Goal: Task Accomplishment & Management: Complete application form

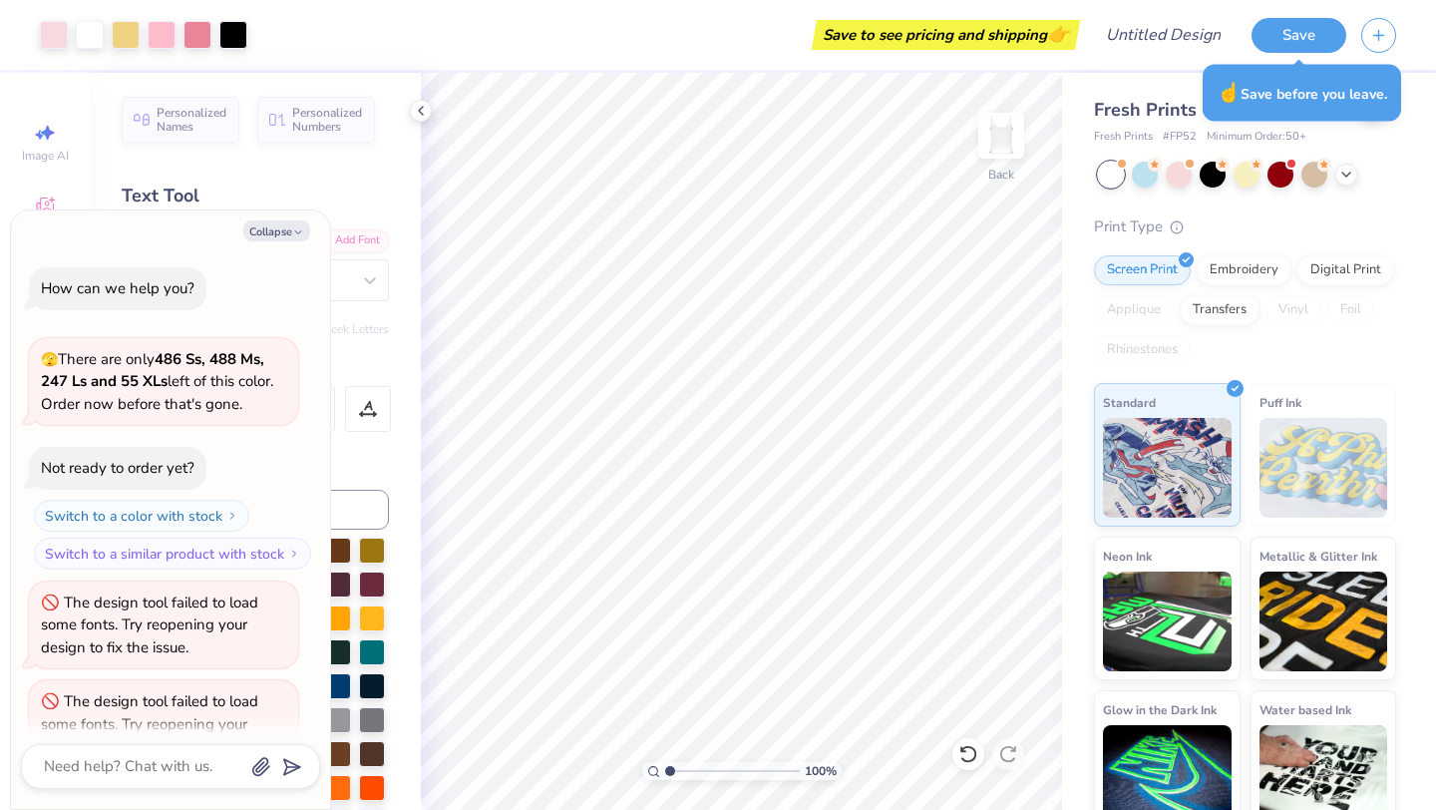
scroll to position [49, 0]
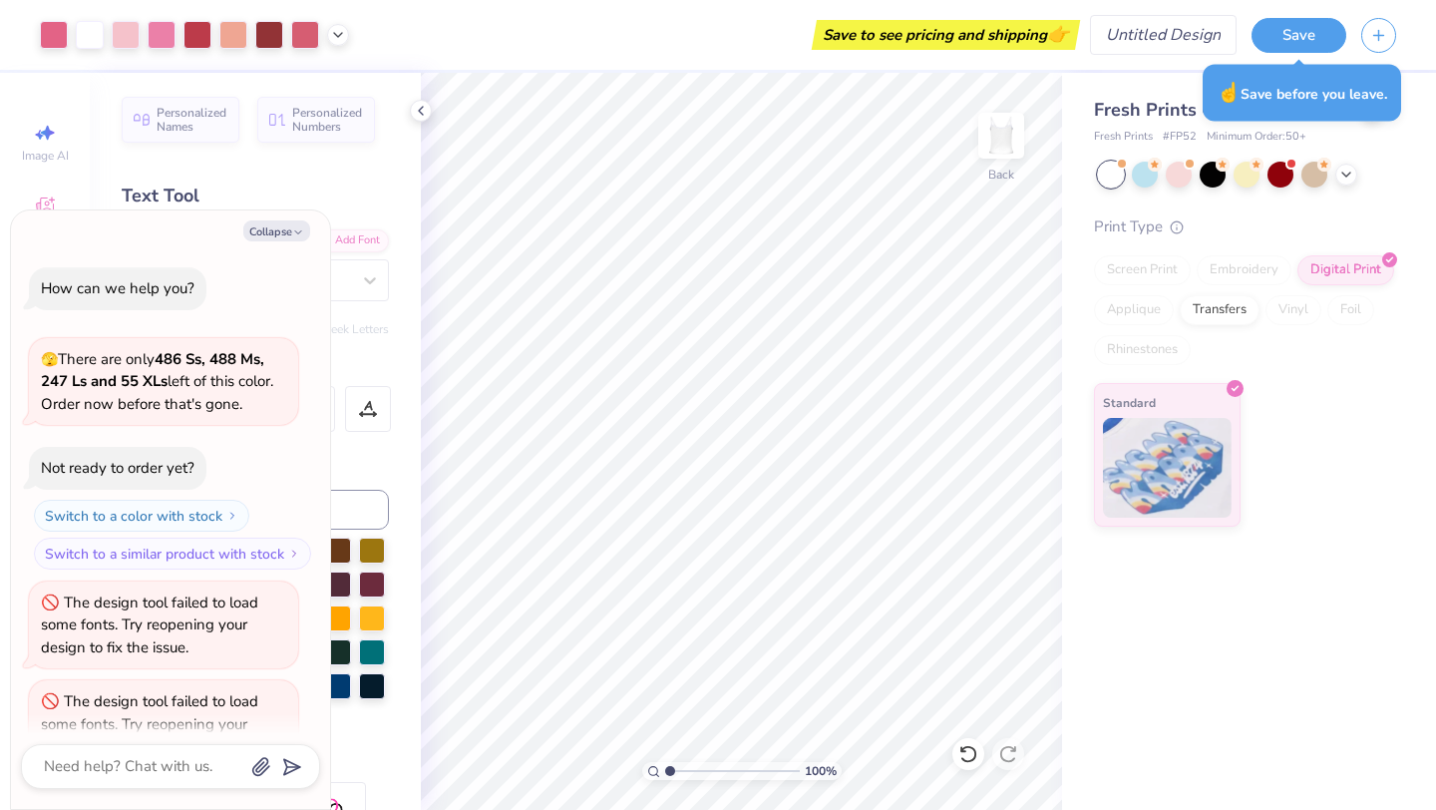
scroll to position [49, 0]
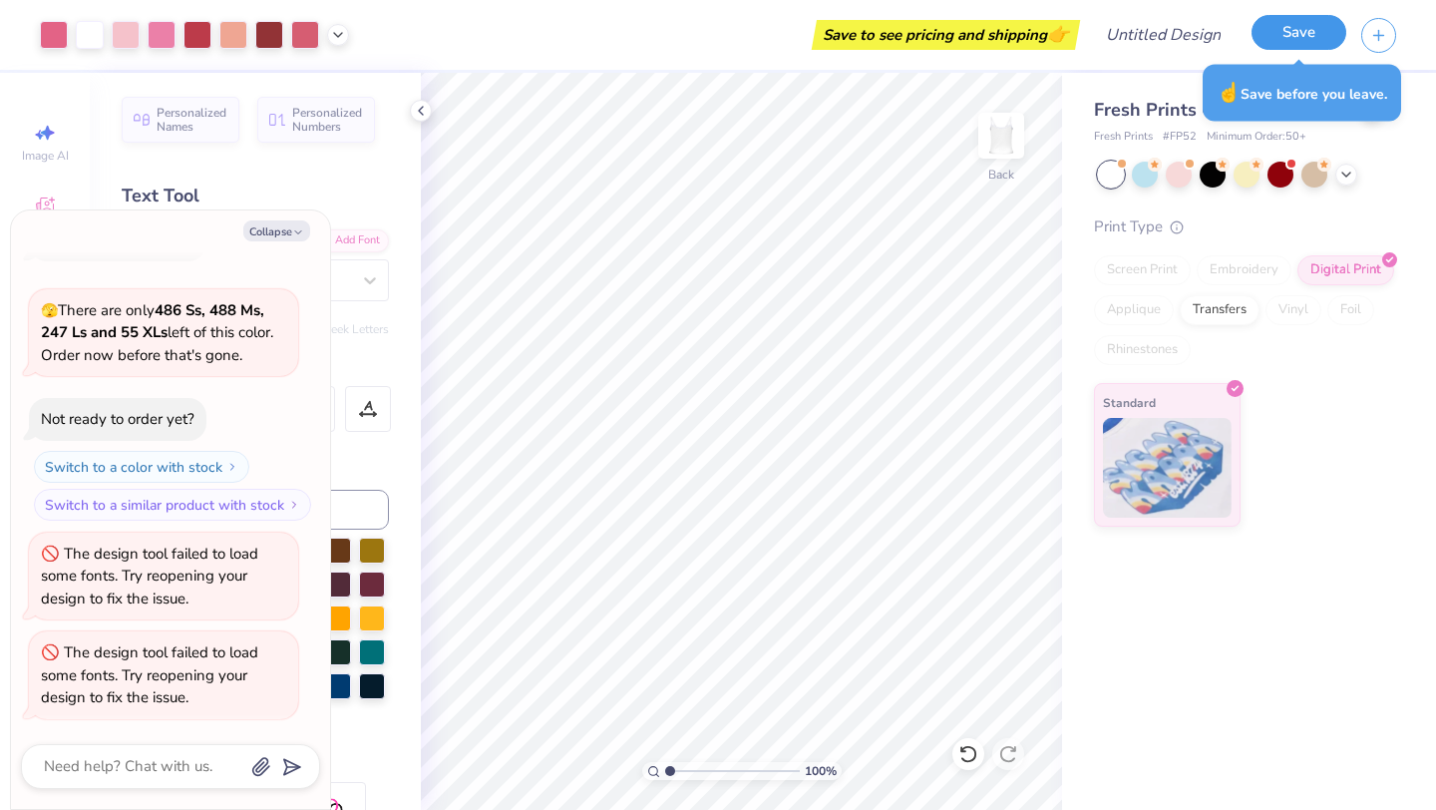
click at [1274, 43] on button "Save" at bounding box center [1299, 32] width 95 height 35
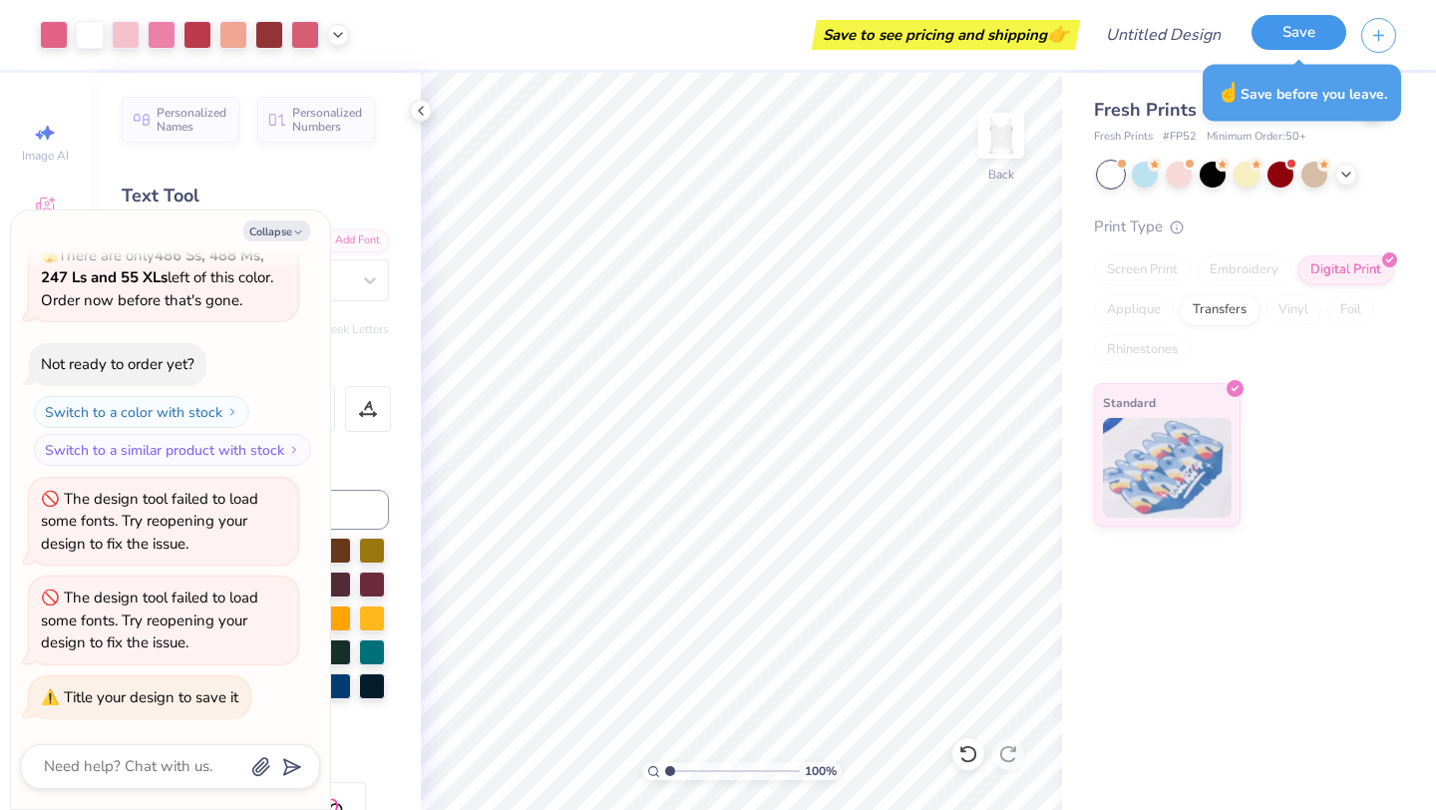
click at [1273, 43] on button "Save" at bounding box center [1299, 32] width 95 height 35
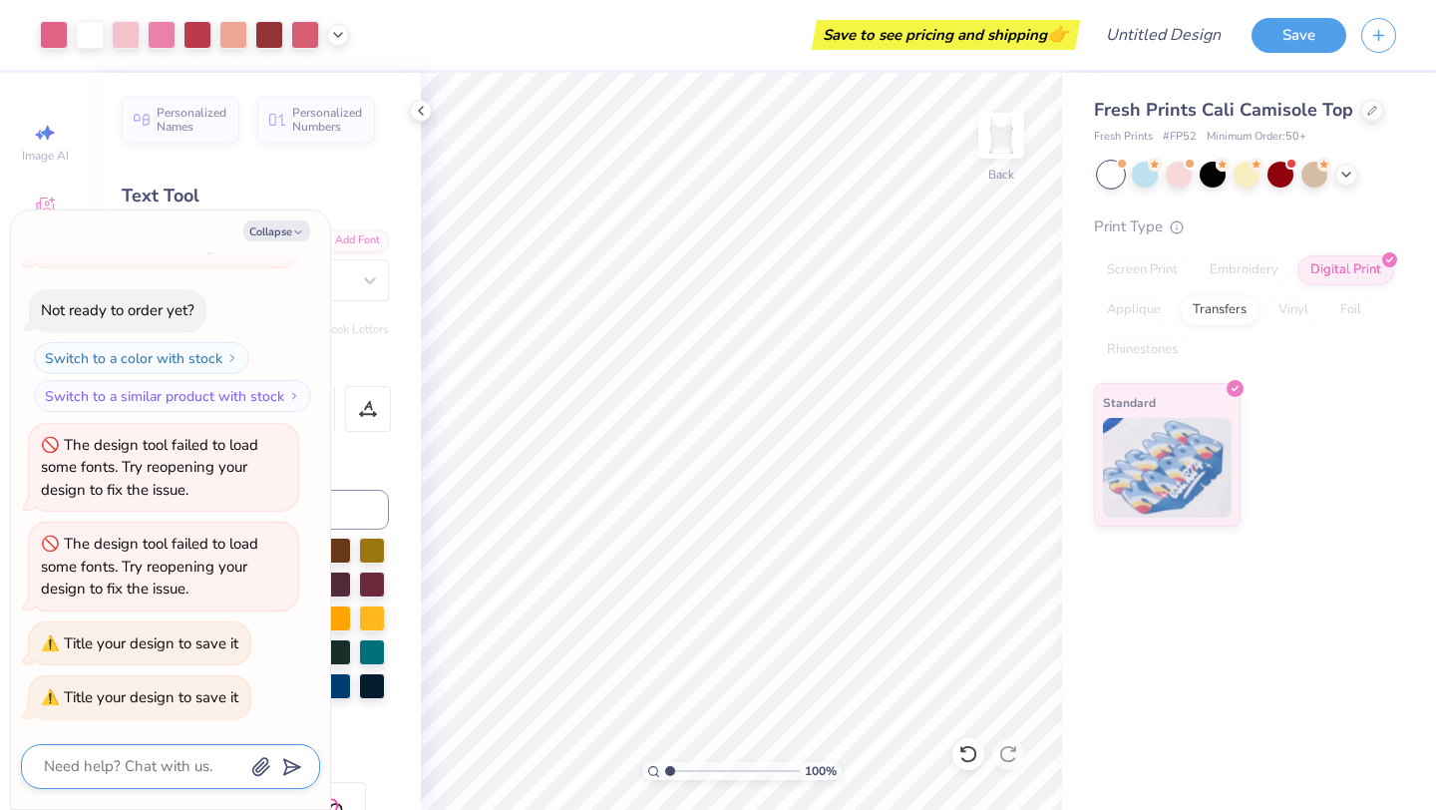
type textarea "x"
type textarea "d"
type textarea "x"
type textarea "de"
type textarea "x"
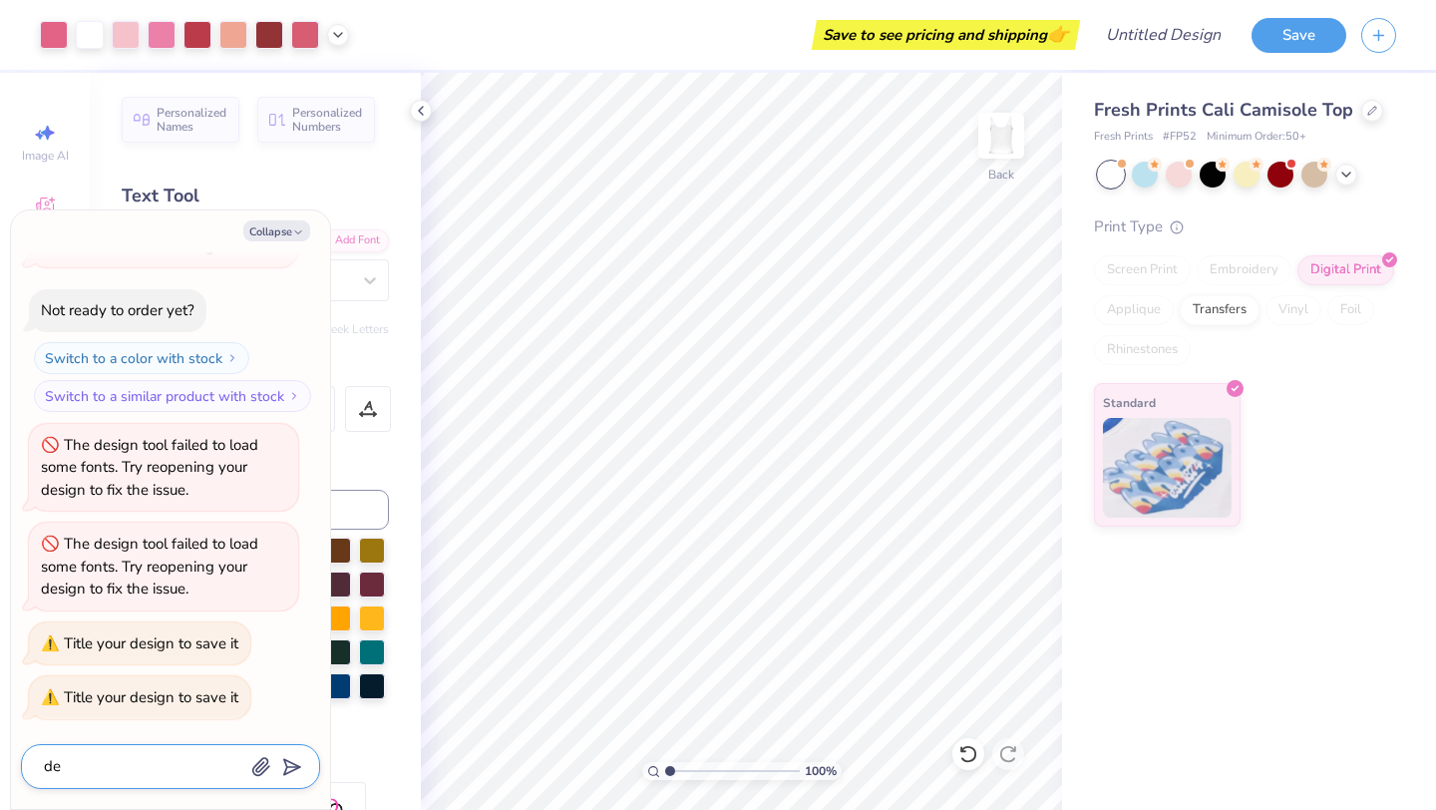
type textarea "dee"
type textarea "x"
type textarea "deep"
type textarea "x"
type textarea "deeph"
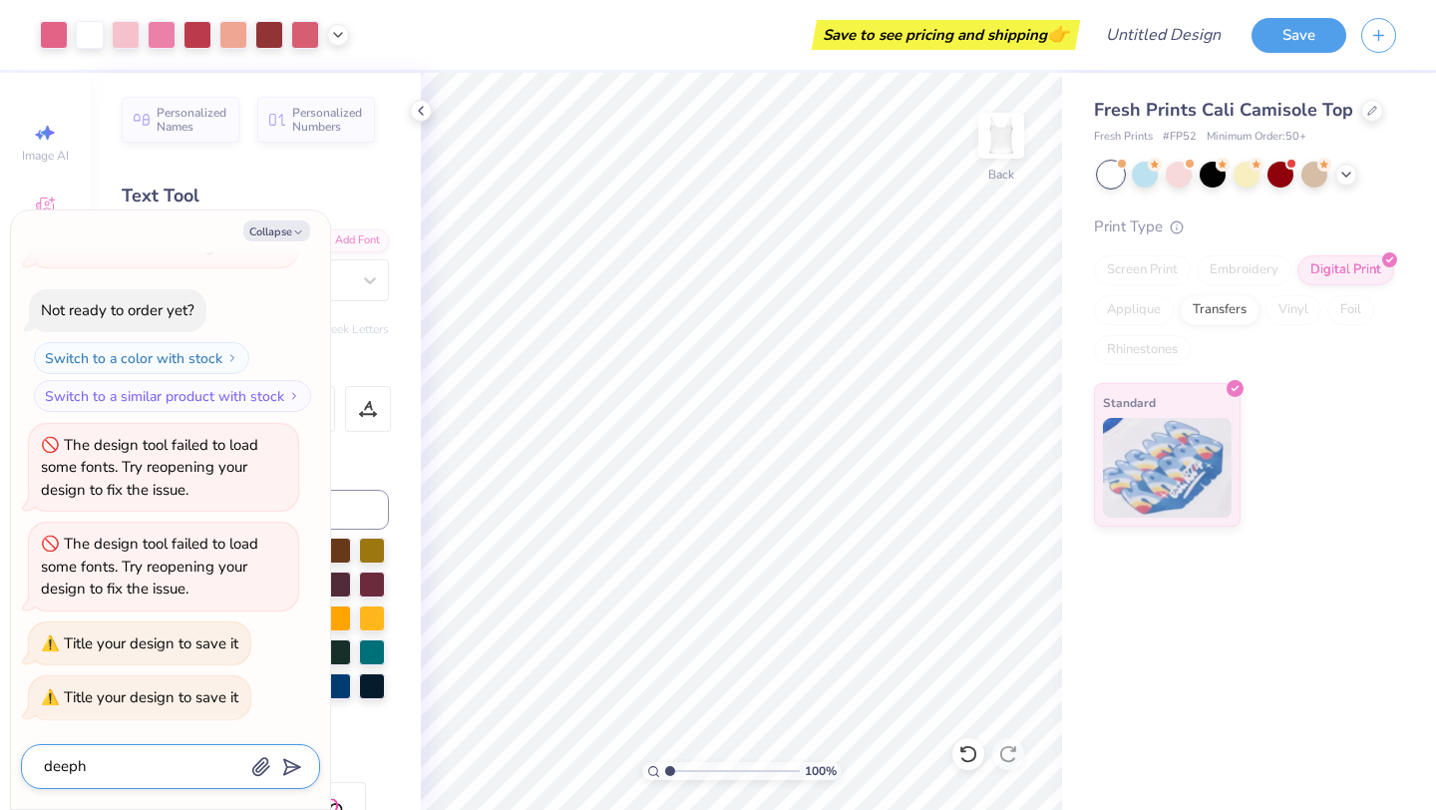
type textarea "x"
type textarea "deephe"
type textarea "x"
type textarea "deepher"
type textarea "x"
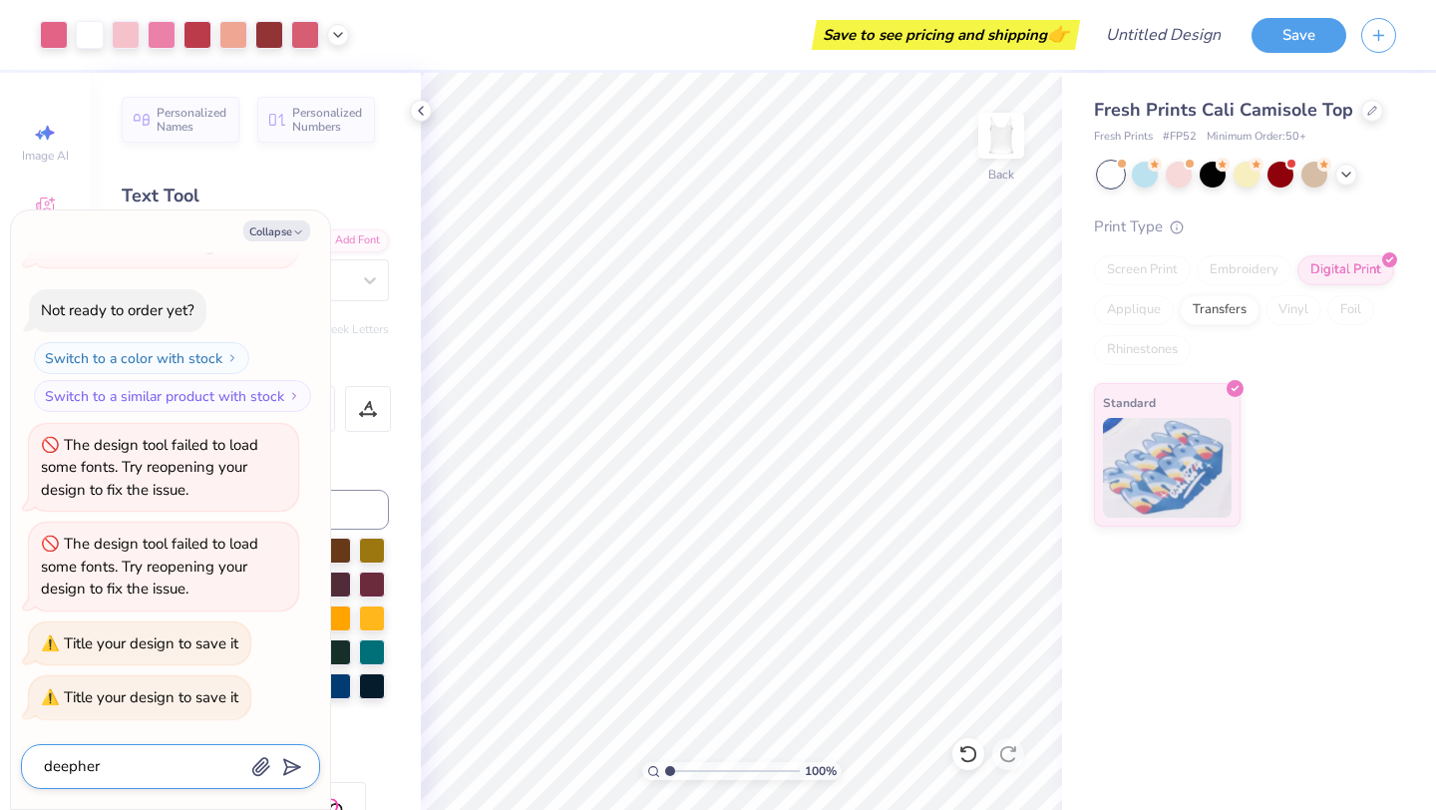
type textarea "deepher"
type textarea "x"
type textarea "deepher d"
type textarea "x"
type textarea "deepher du"
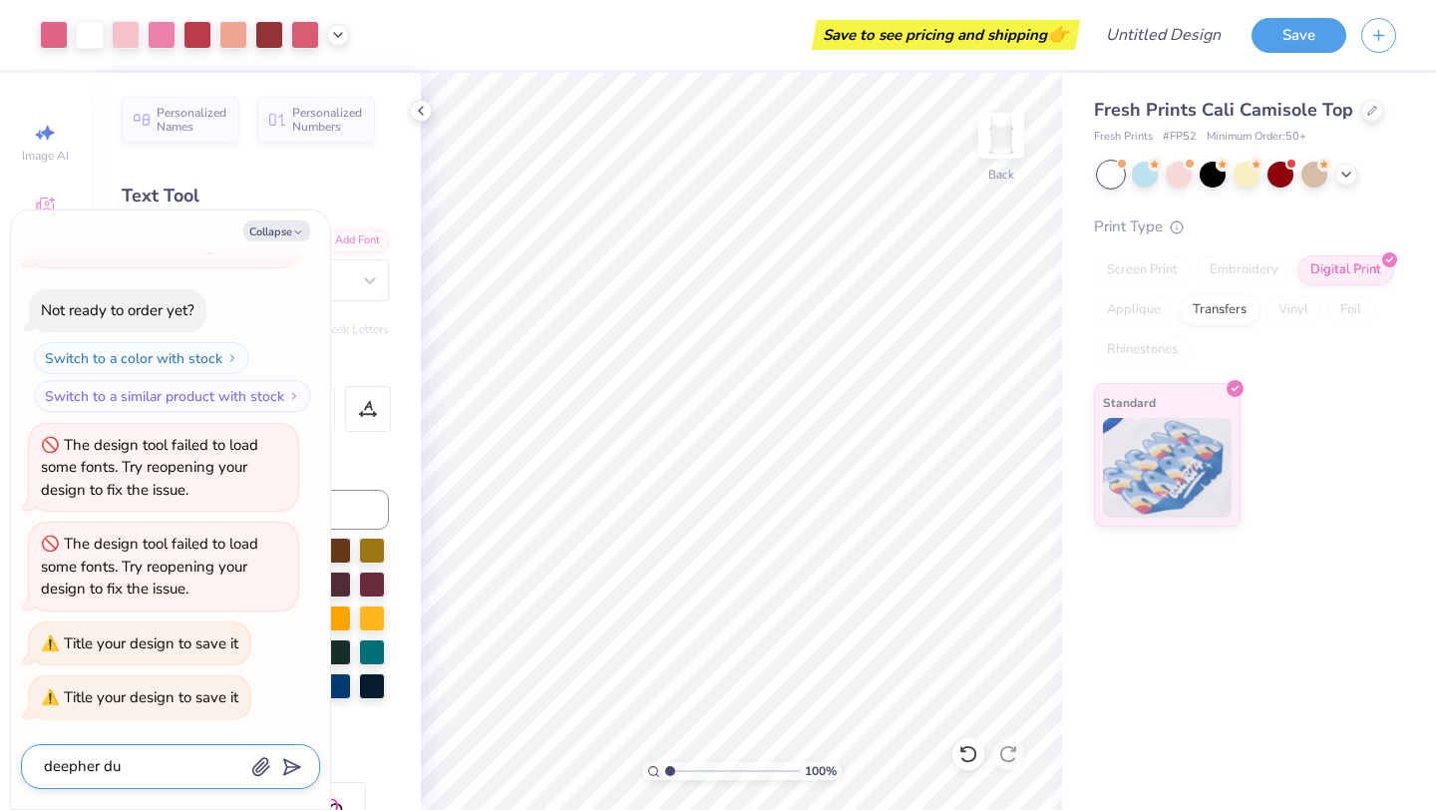
type textarea "x"
type textarea "deepher dud"
type textarea "x"
type textarea "deepher dude"
type input "deepher dude"
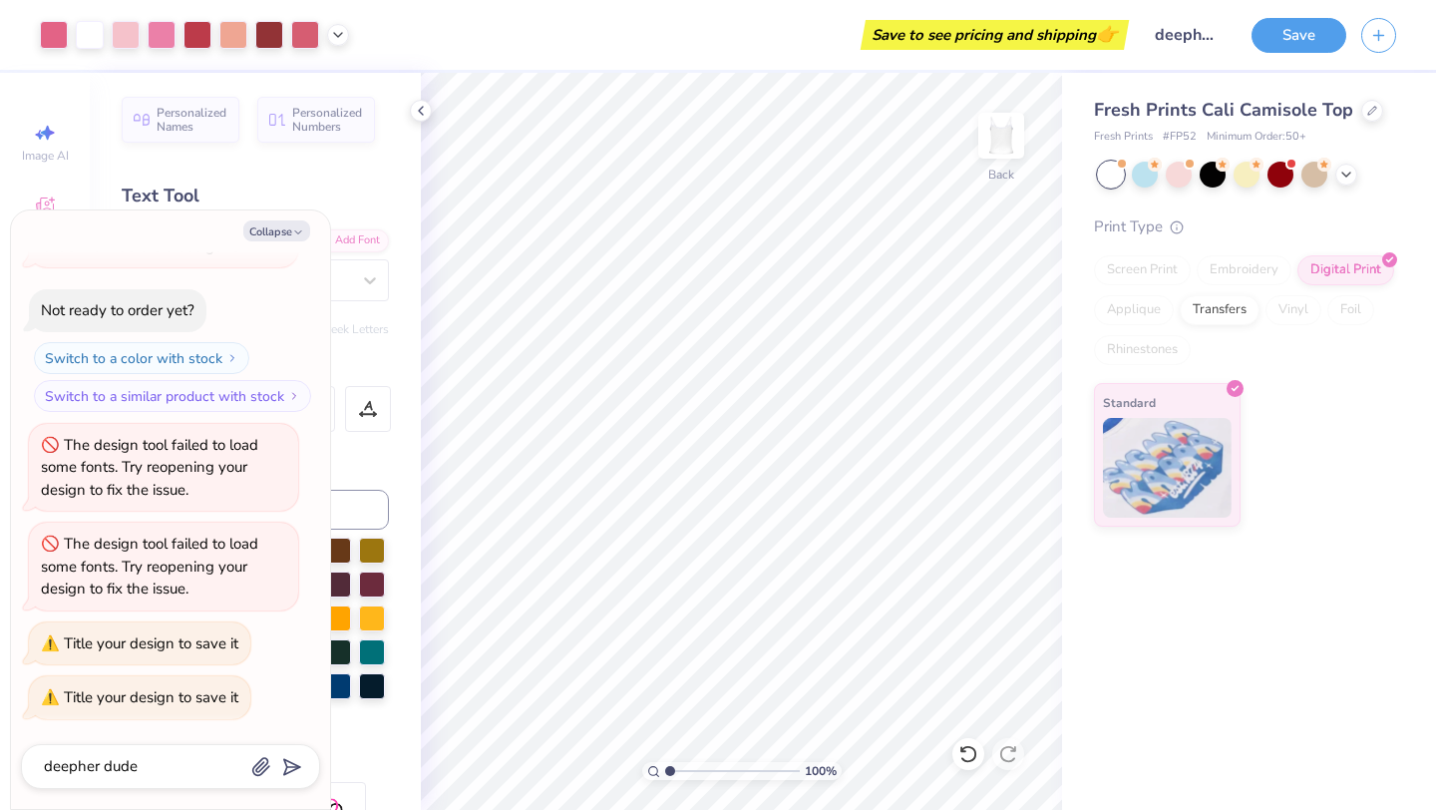
scroll to position [289, 0]
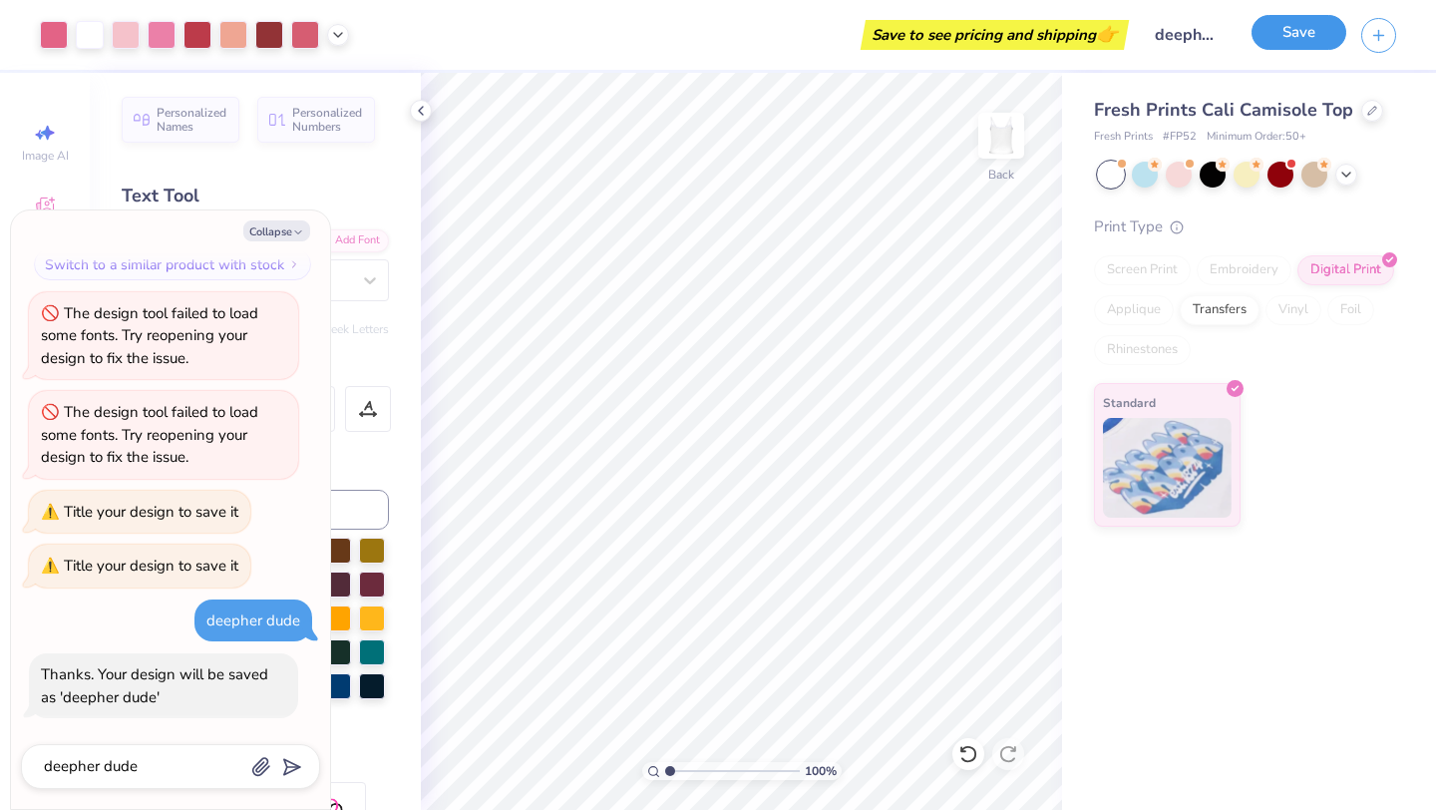
click at [1293, 36] on button "Save" at bounding box center [1299, 32] width 95 height 35
type textarea "x"
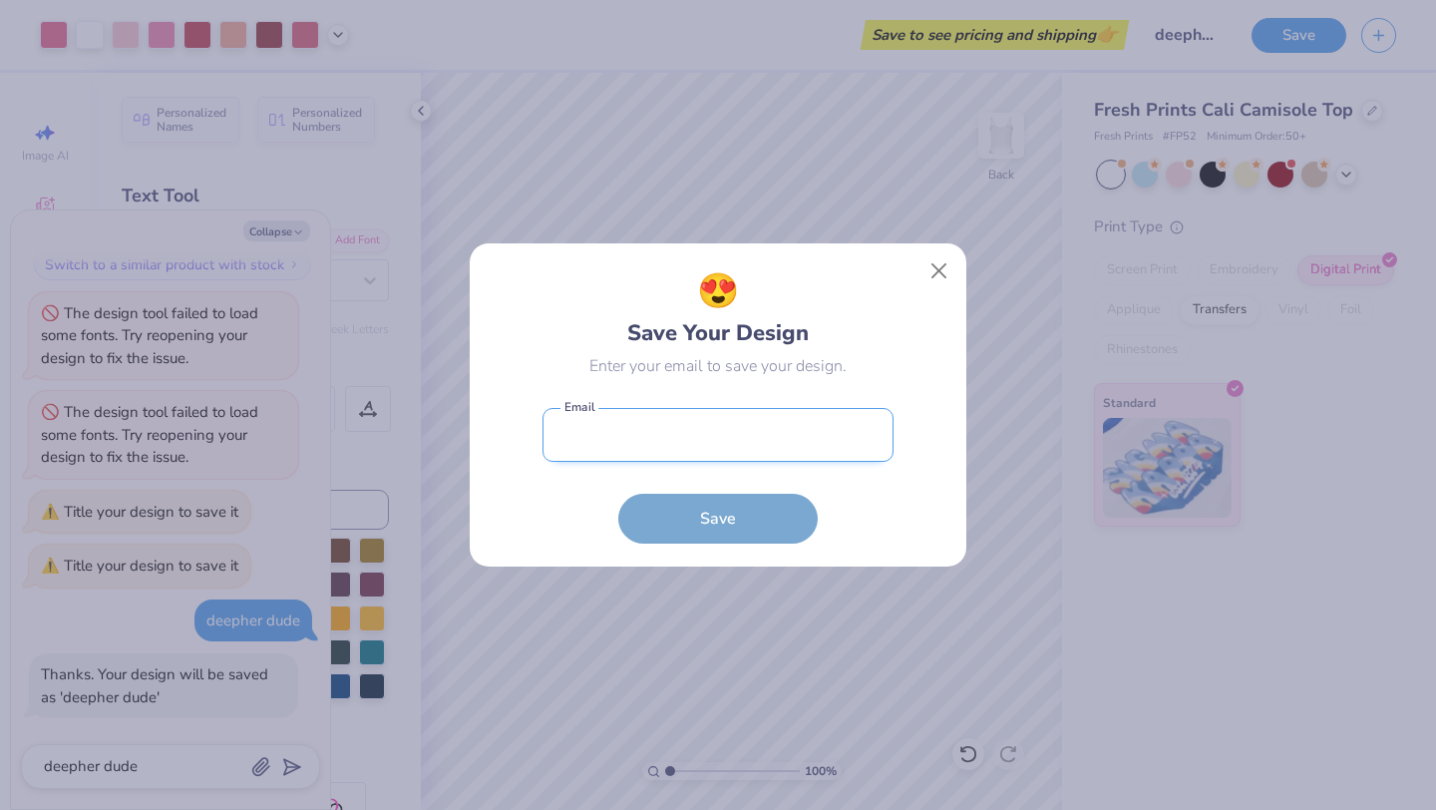
click at [689, 443] on input "email" at bounding box center [718, 435] width 351 height 55
type input "[EMAIL_ADDRESS][DOMAIN_NAME]"
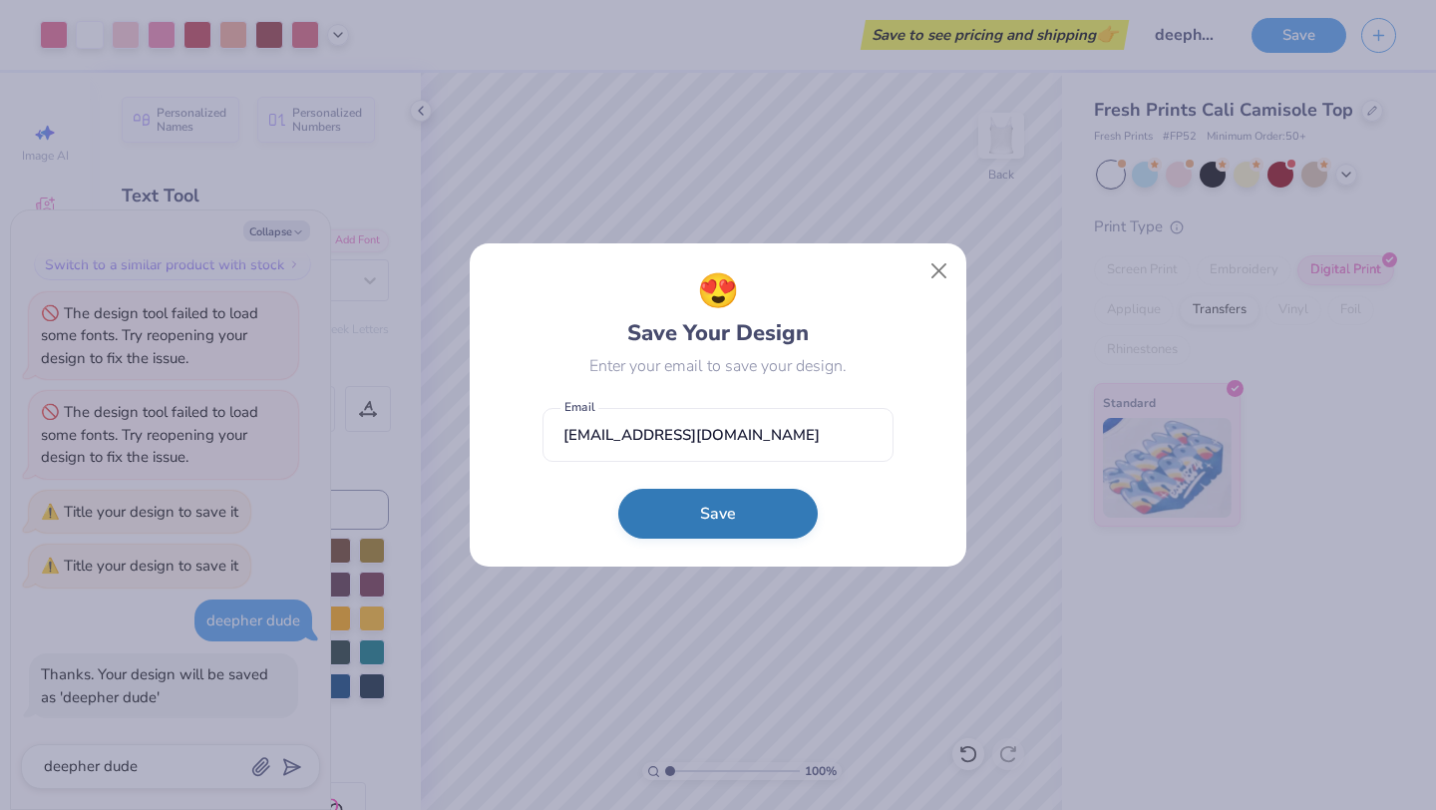
click at [694, 524] on button "Save" at bounding box center [717, 514] width 199 height 50
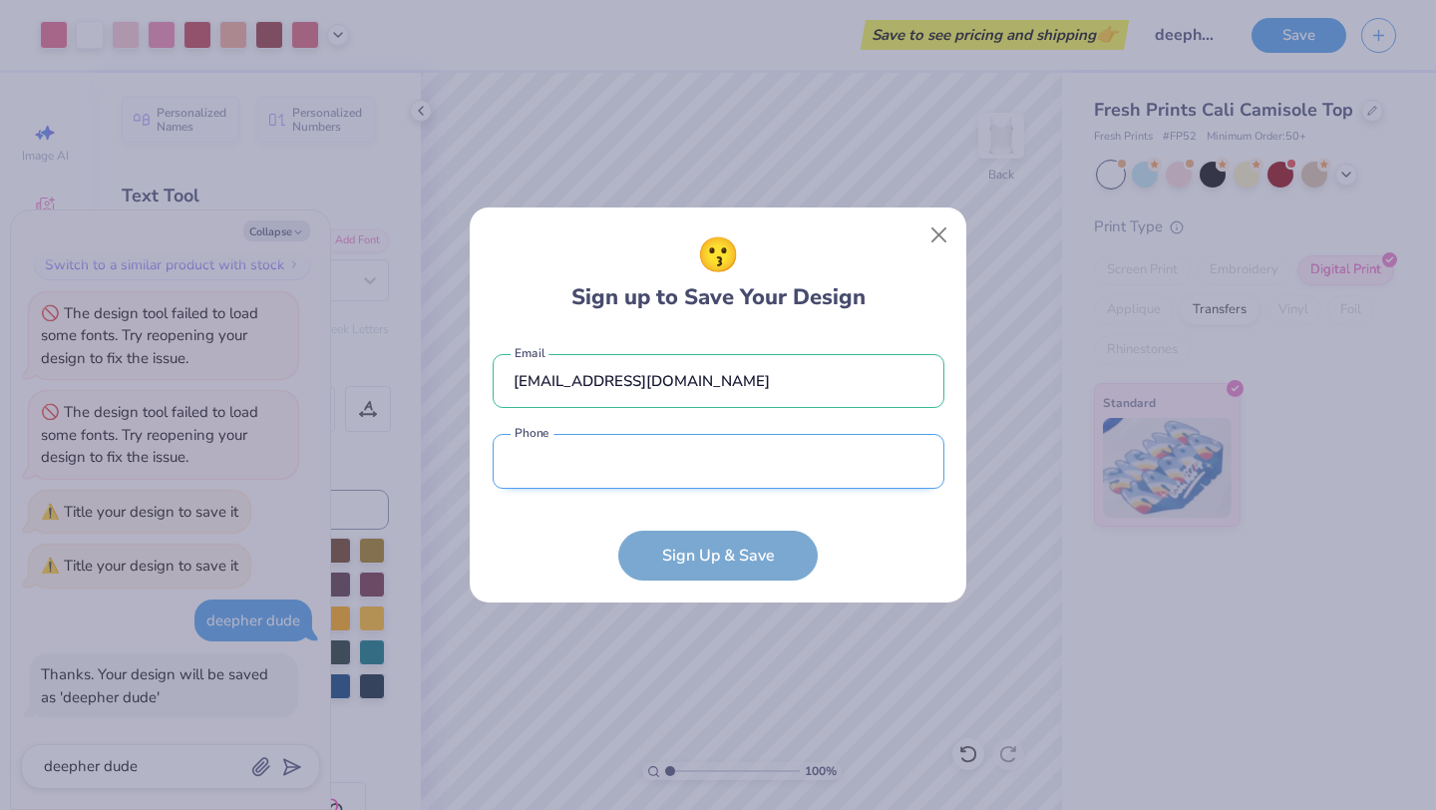
click at [689, 471] on input "tel" at bounding box center [719, 461] width 452 height 55
type input "[PHONE_NUMBER]"
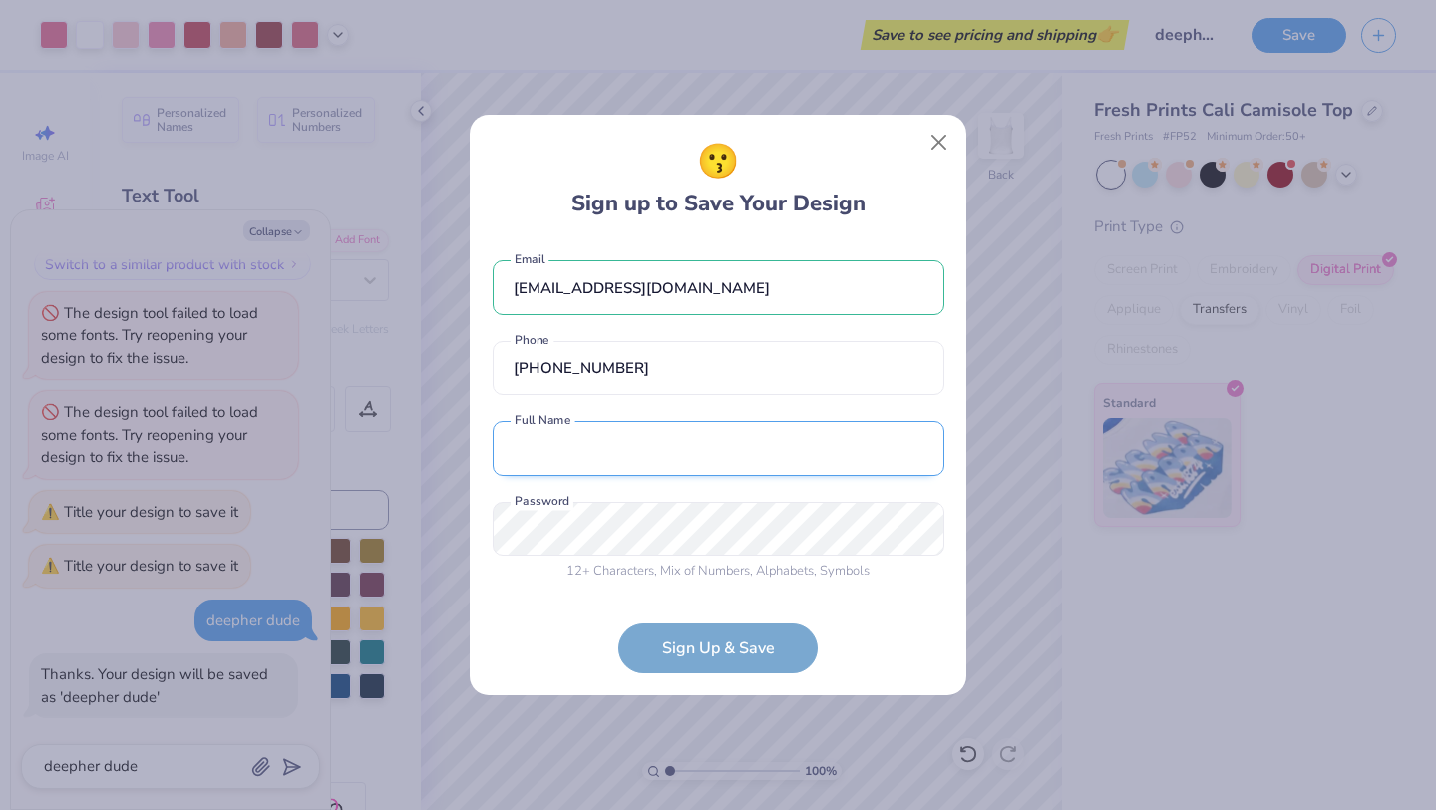
click at [678, 442] on input "text" at bounding box center [719, 448] width 452 height 55
type textarea "x"
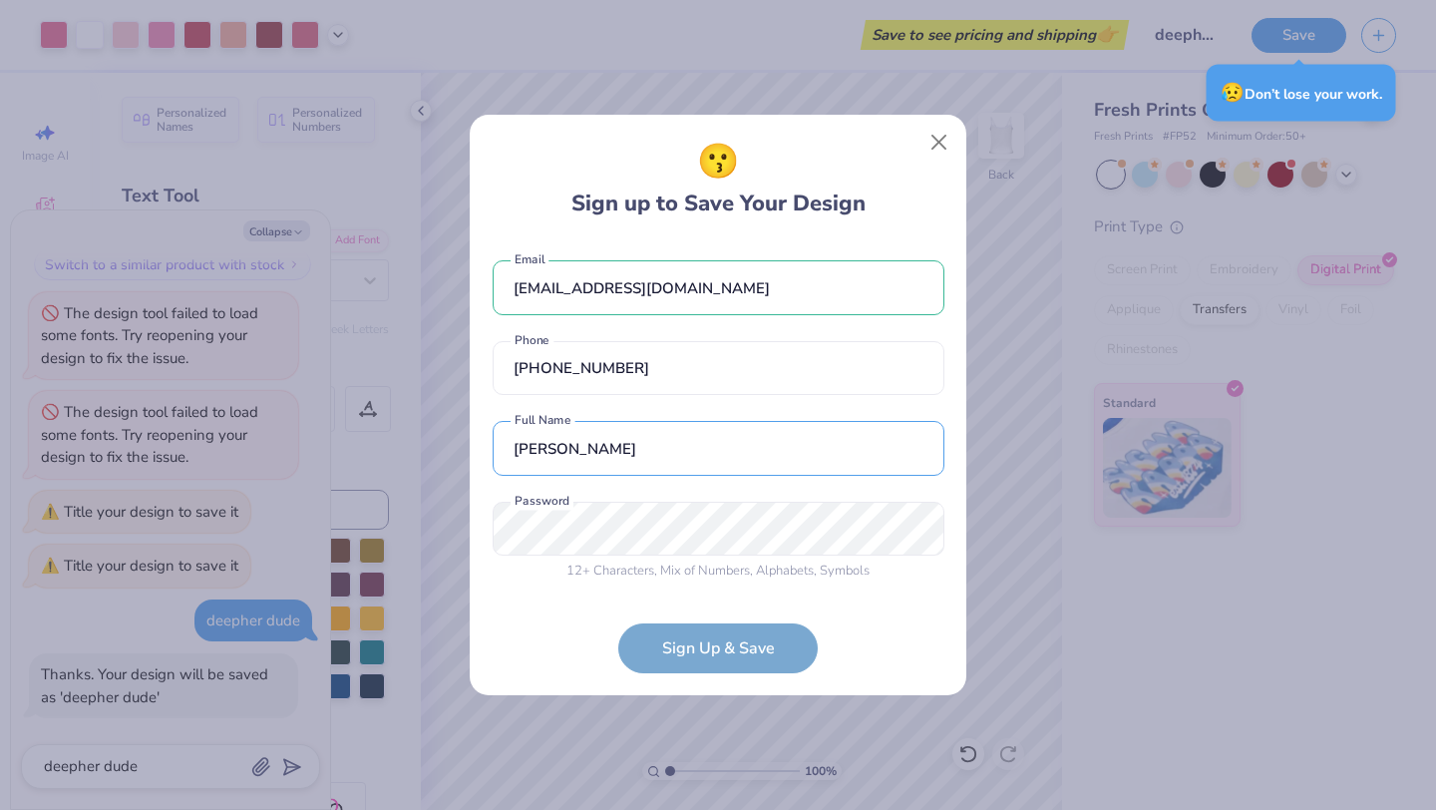
type input "[PERSON_NAME]"
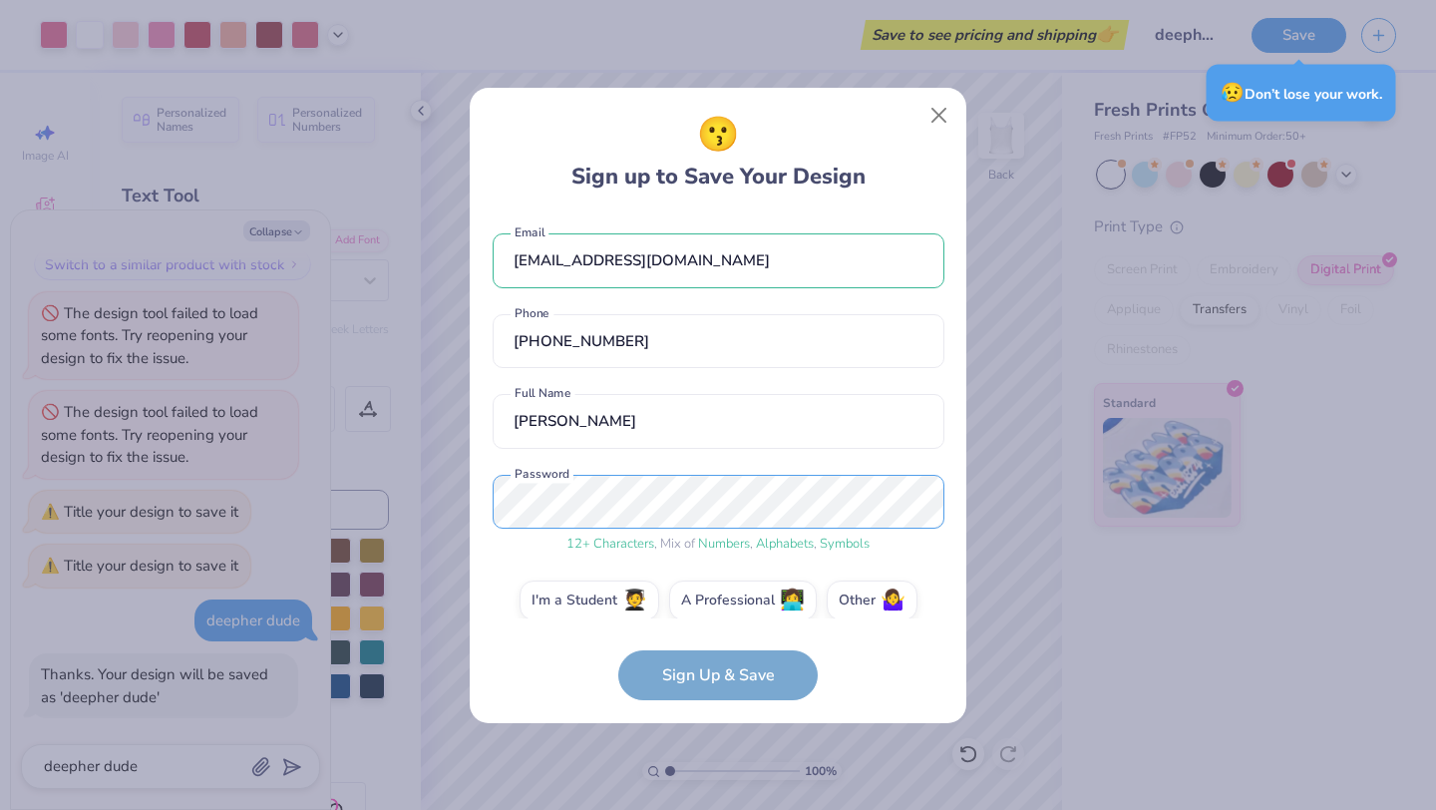
scroll to position [21, 0]
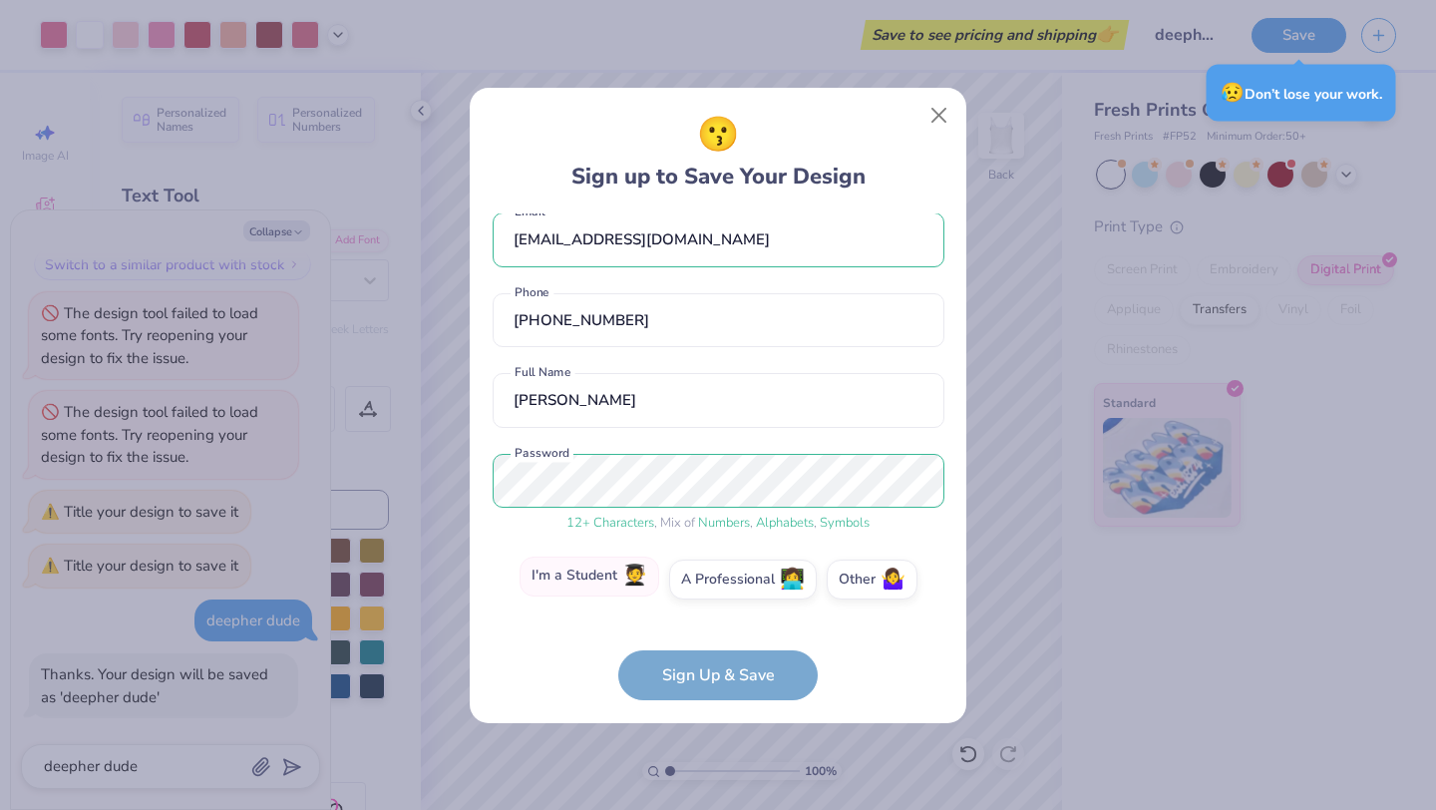
click at [613, 574] on label "I'm a Student 🧑‍🎓" at bounding box center [590, 576] width 140 height 40
click at [712, 598] on input "I'm a Student 🧑‍🎓" at bounding box center [718, 604] width 13 height 13
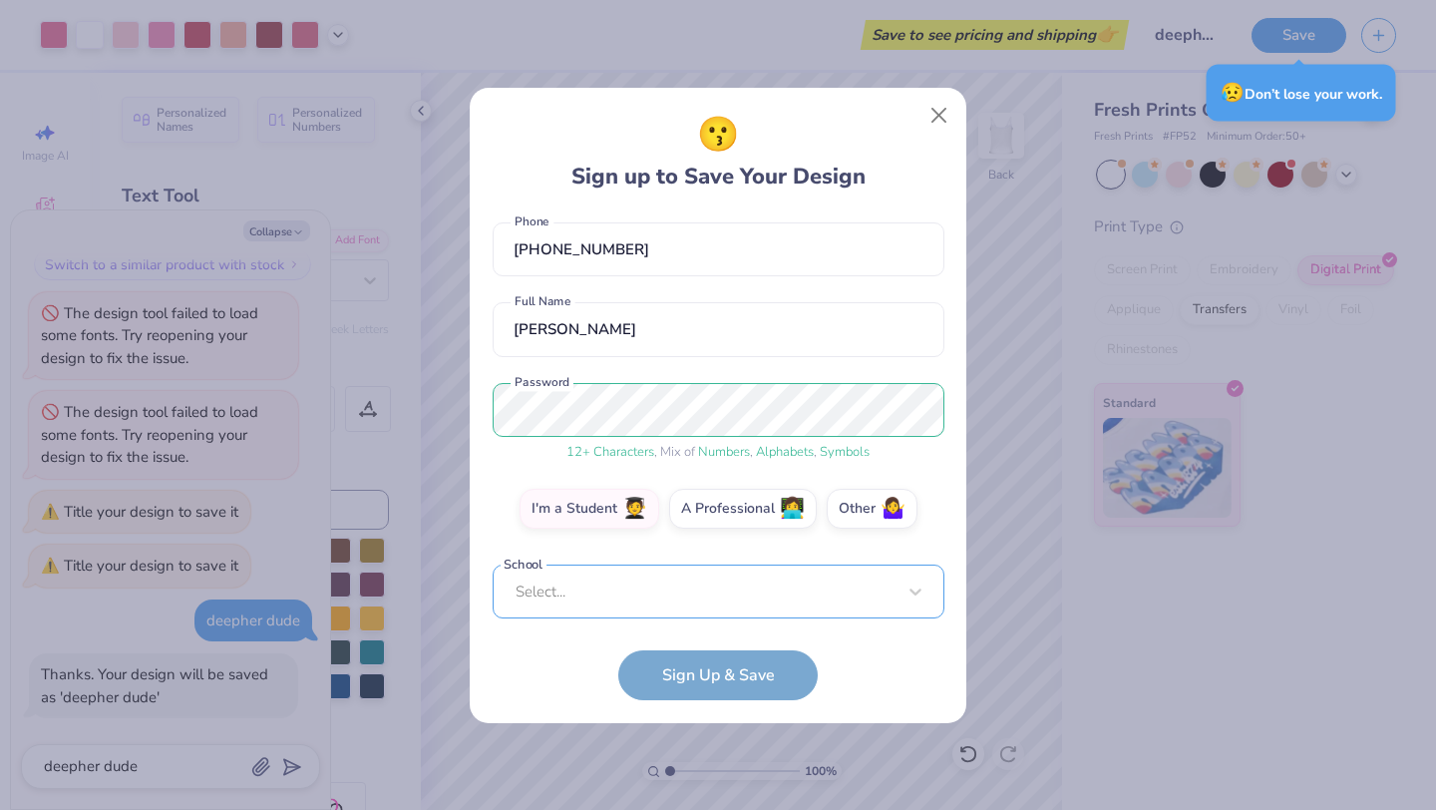
click at [614, 580] on div "Select..." at bounding box center [719, 591] width 452 height 55
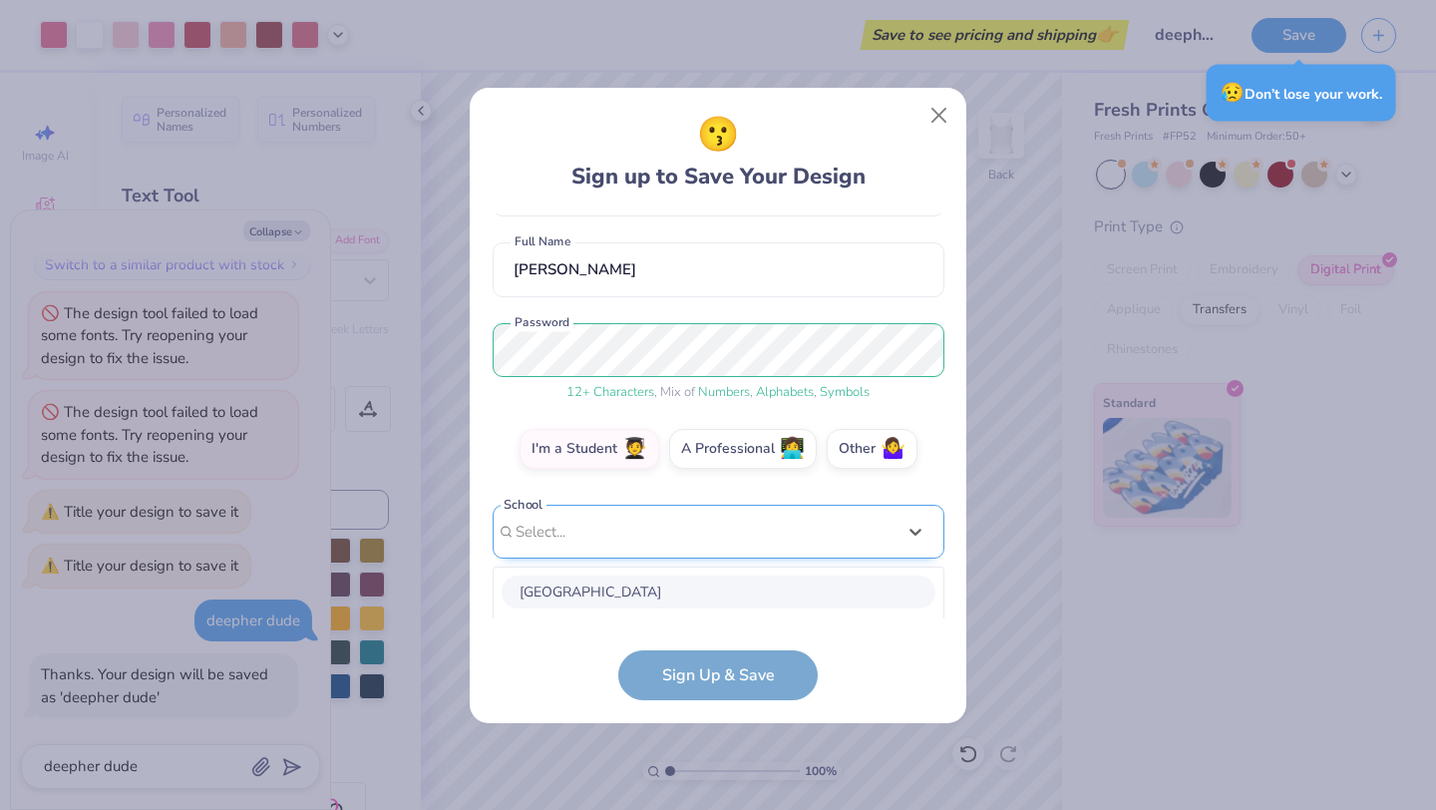
scroll to position [401, 0]
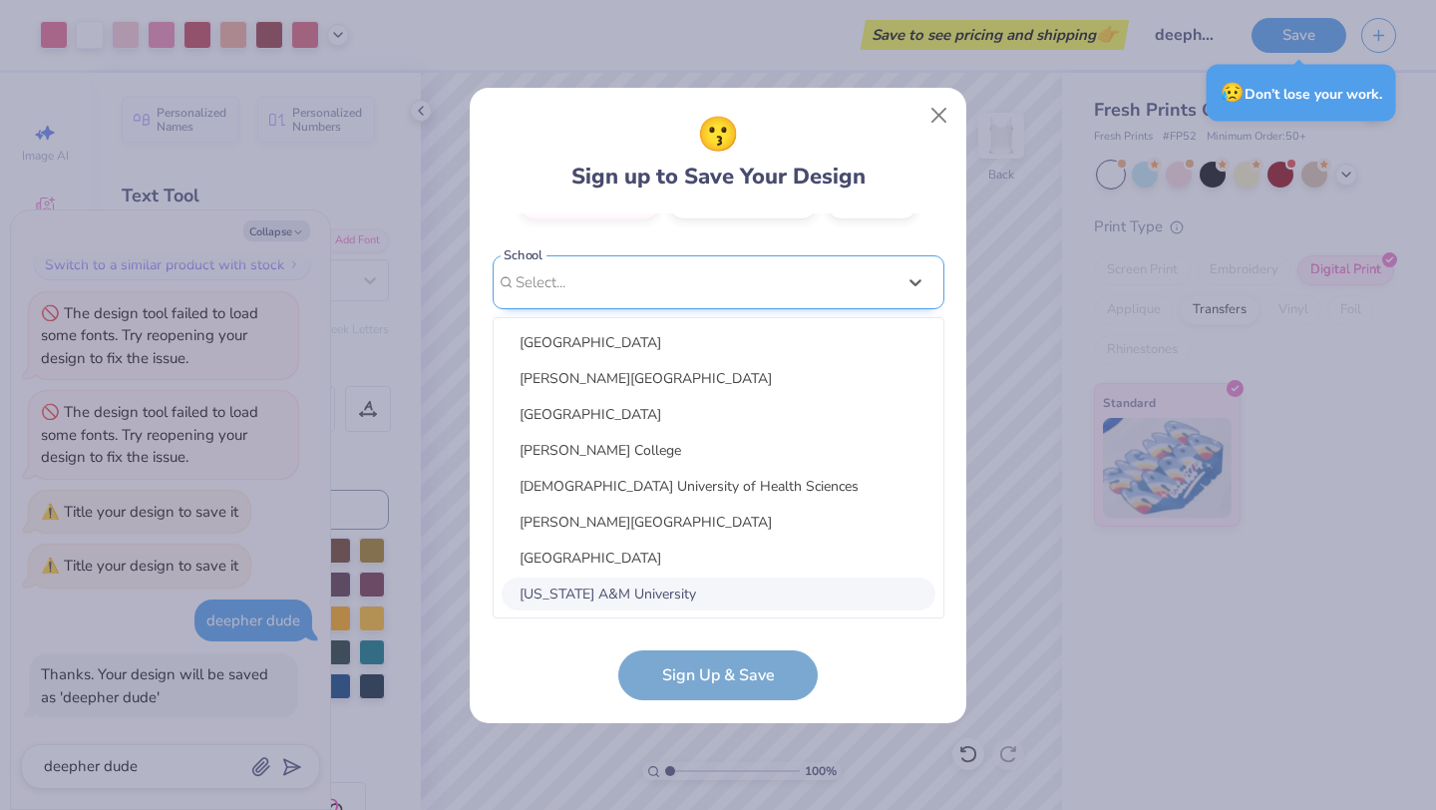
type textarea "x"
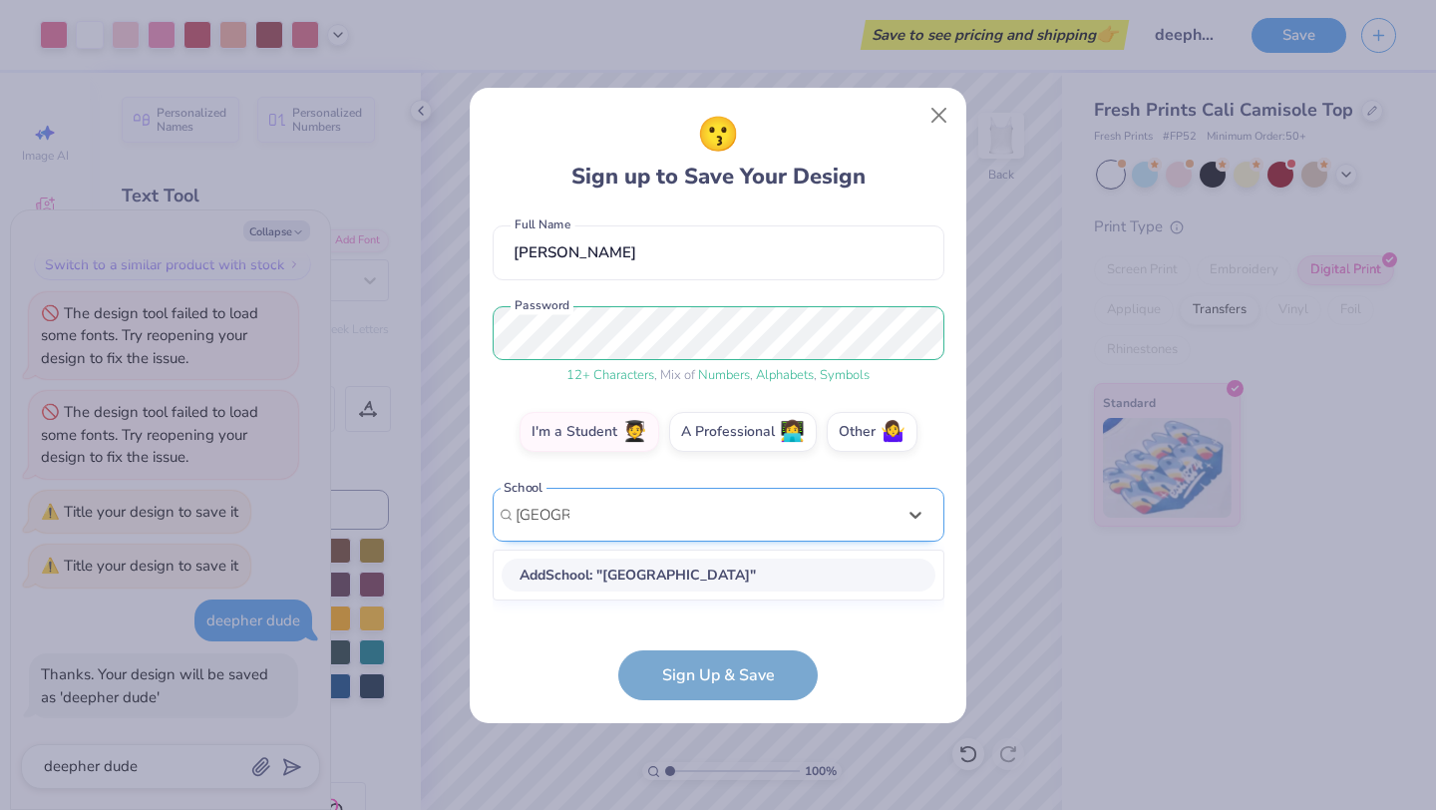
scroll to position [151, 0]
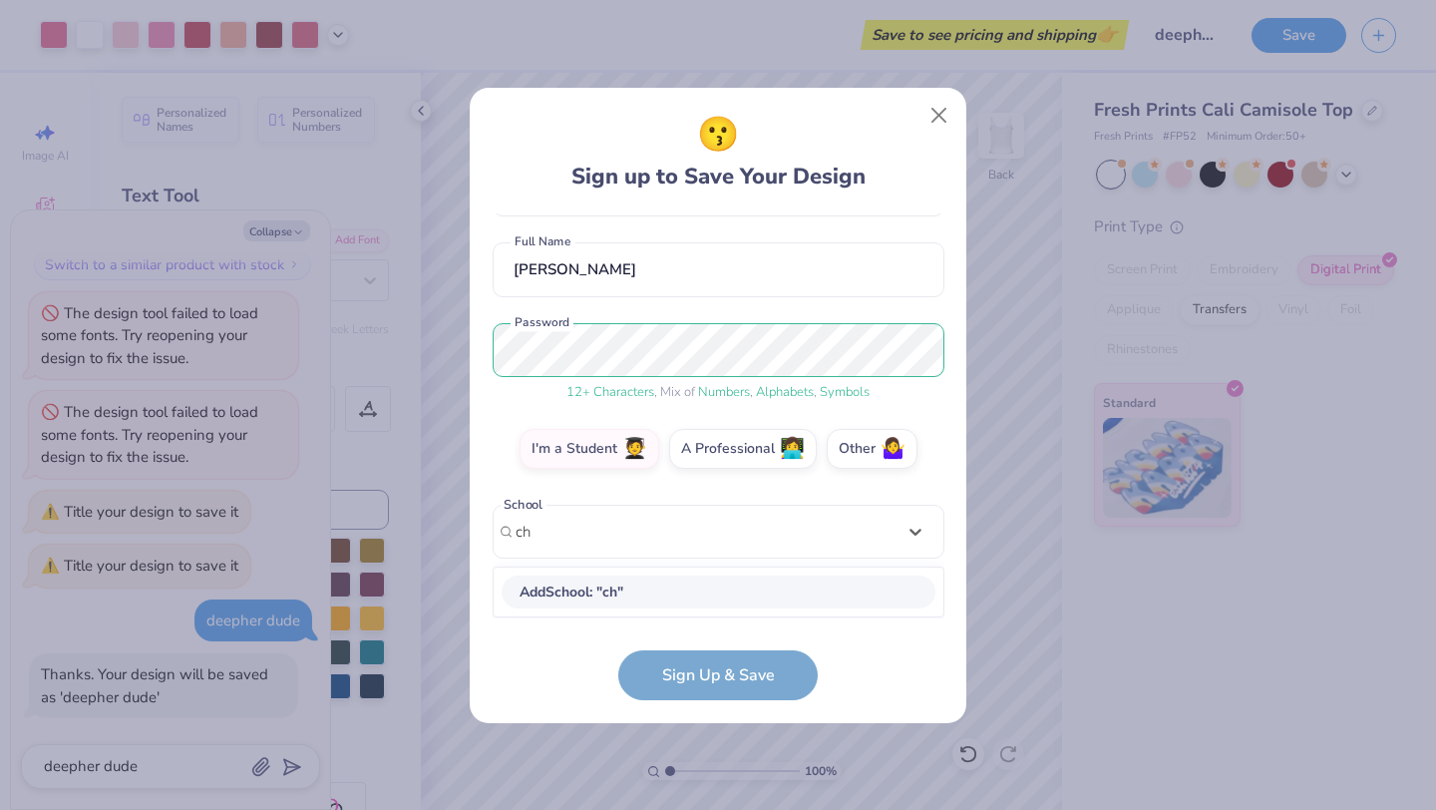
type input "c"
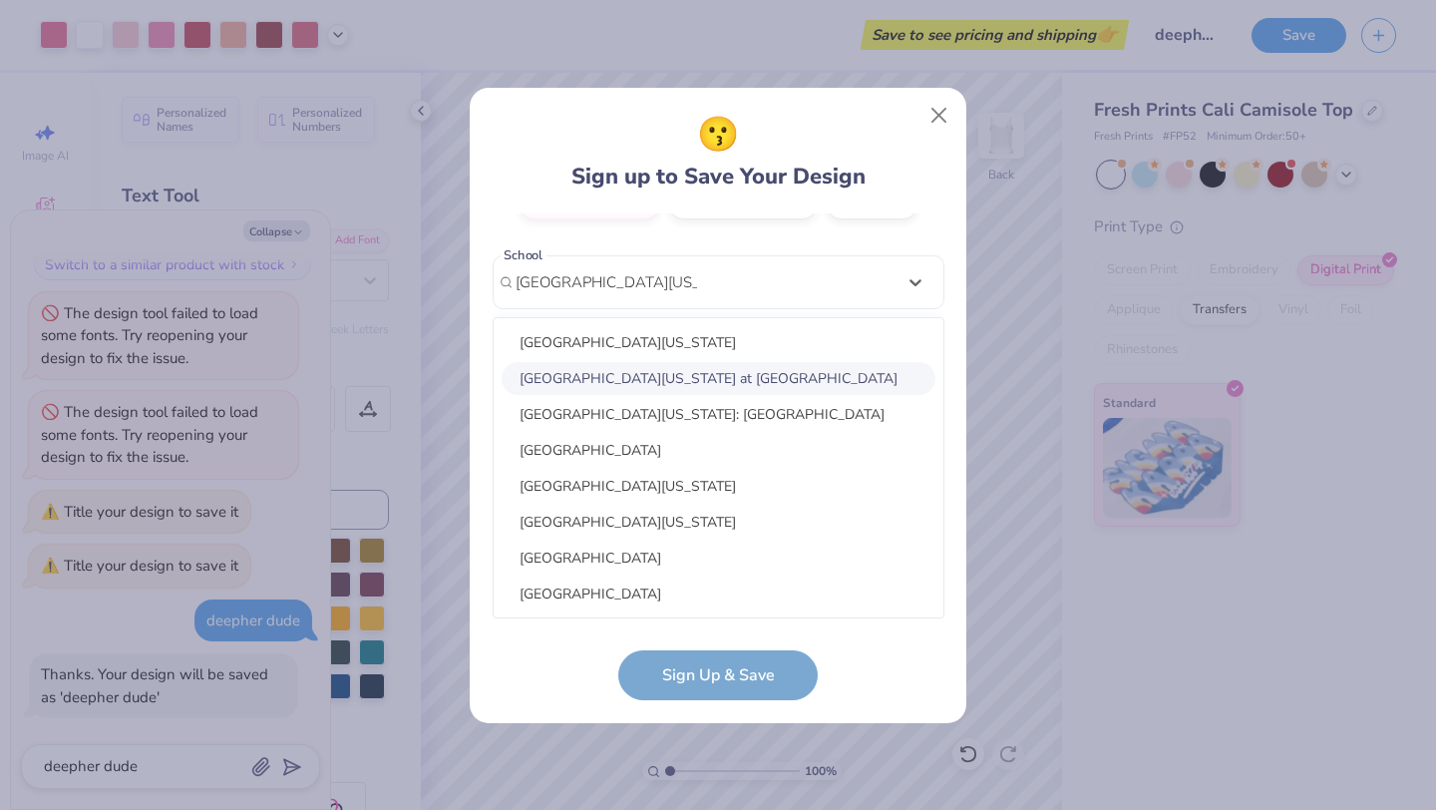
click at [755, 373] on div "[GEOGRAPHIC_DATA][US_STATE] at [GEOGRAPHIC_DATA]" at bounding box center [719, 378] width 434 height 33
type input "[GEOGRAPHIC_DATA][US_STATE]"
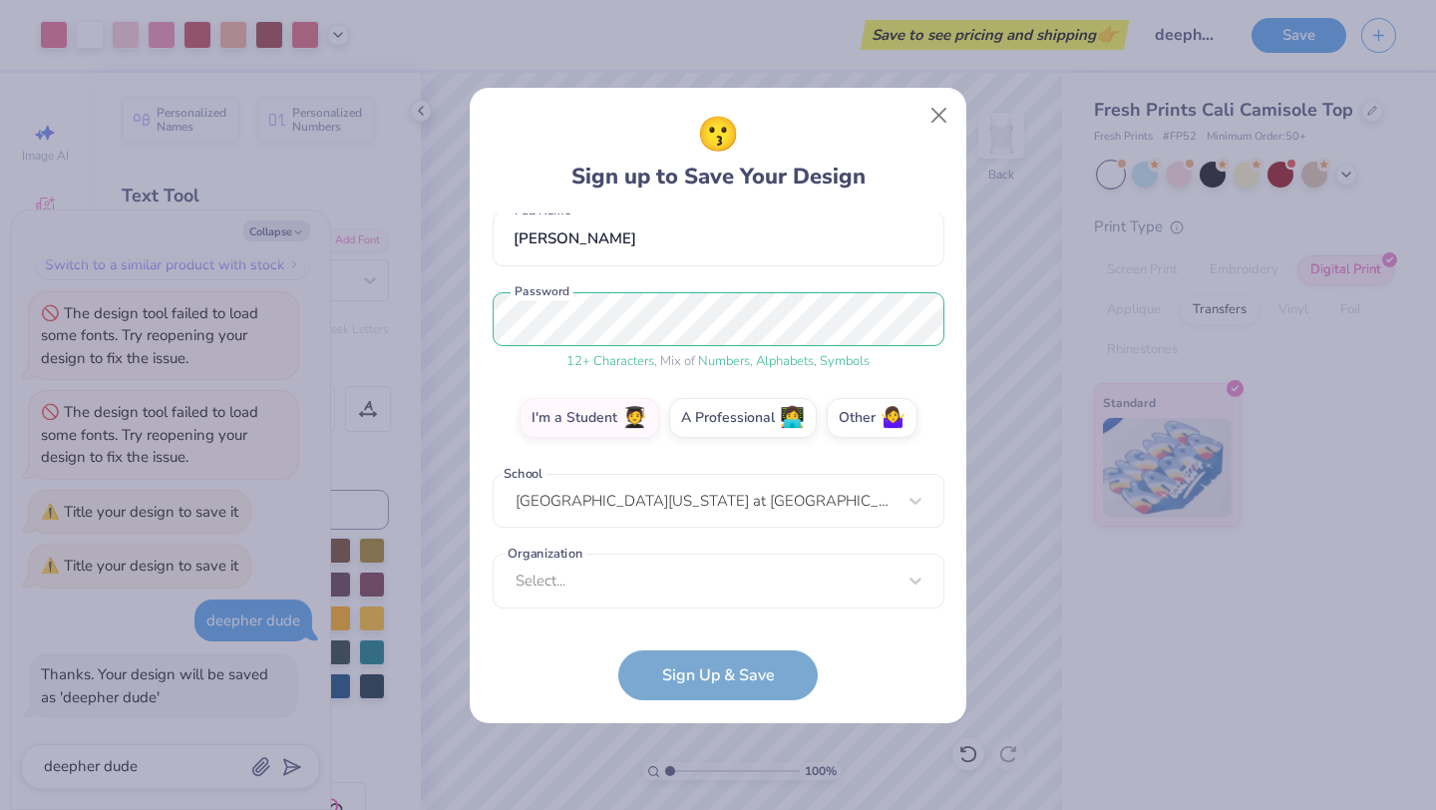
scroll to position [182, 0]
click at [658, 563] on div "Select..." at bounding box center [719, 580] width 452 height 55
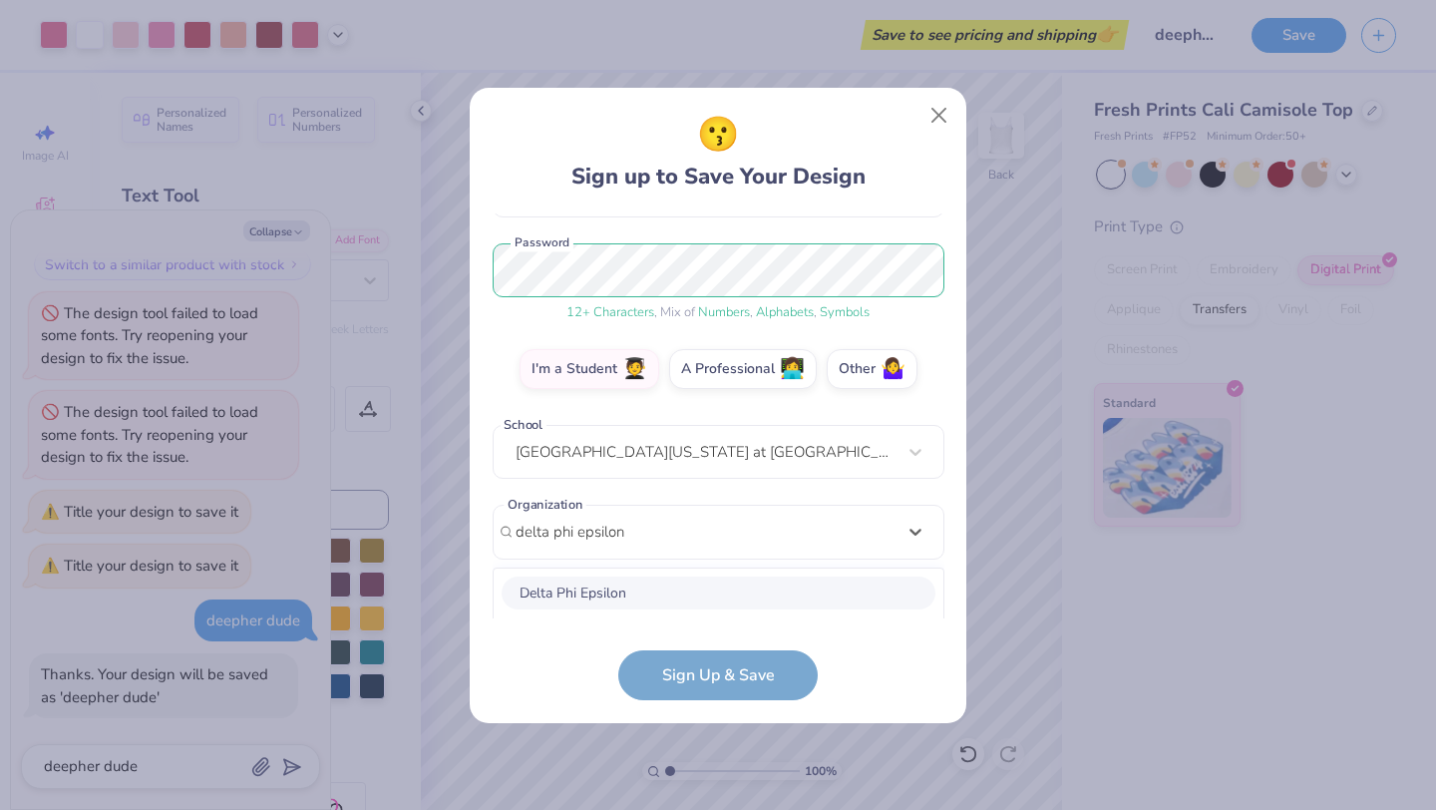
scroll to position [481, 0]
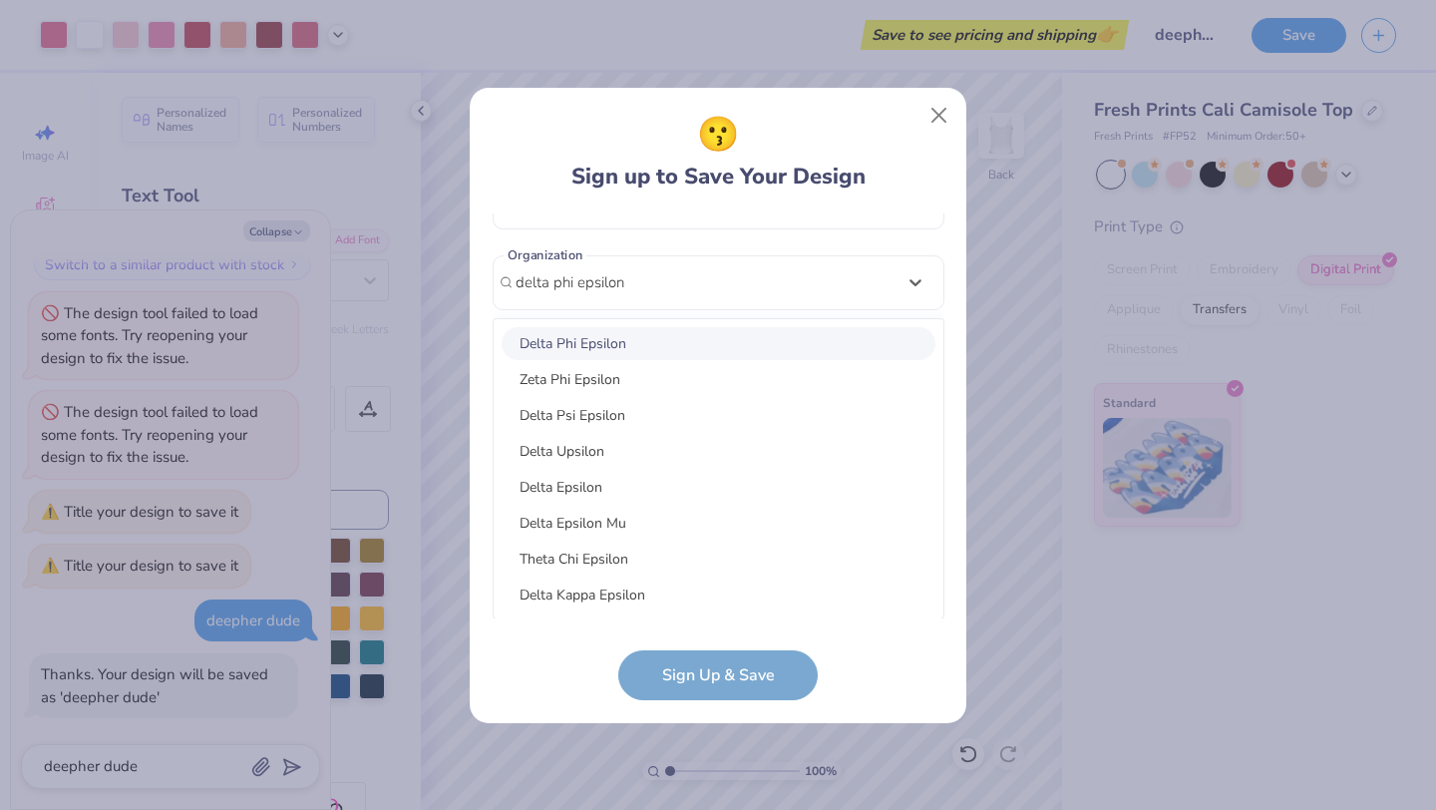
click at [668, 342] on div "Delta Phi Epsilon" at bounding box center [719, 343] width 434 height 33
type input "delta phi epsilon"
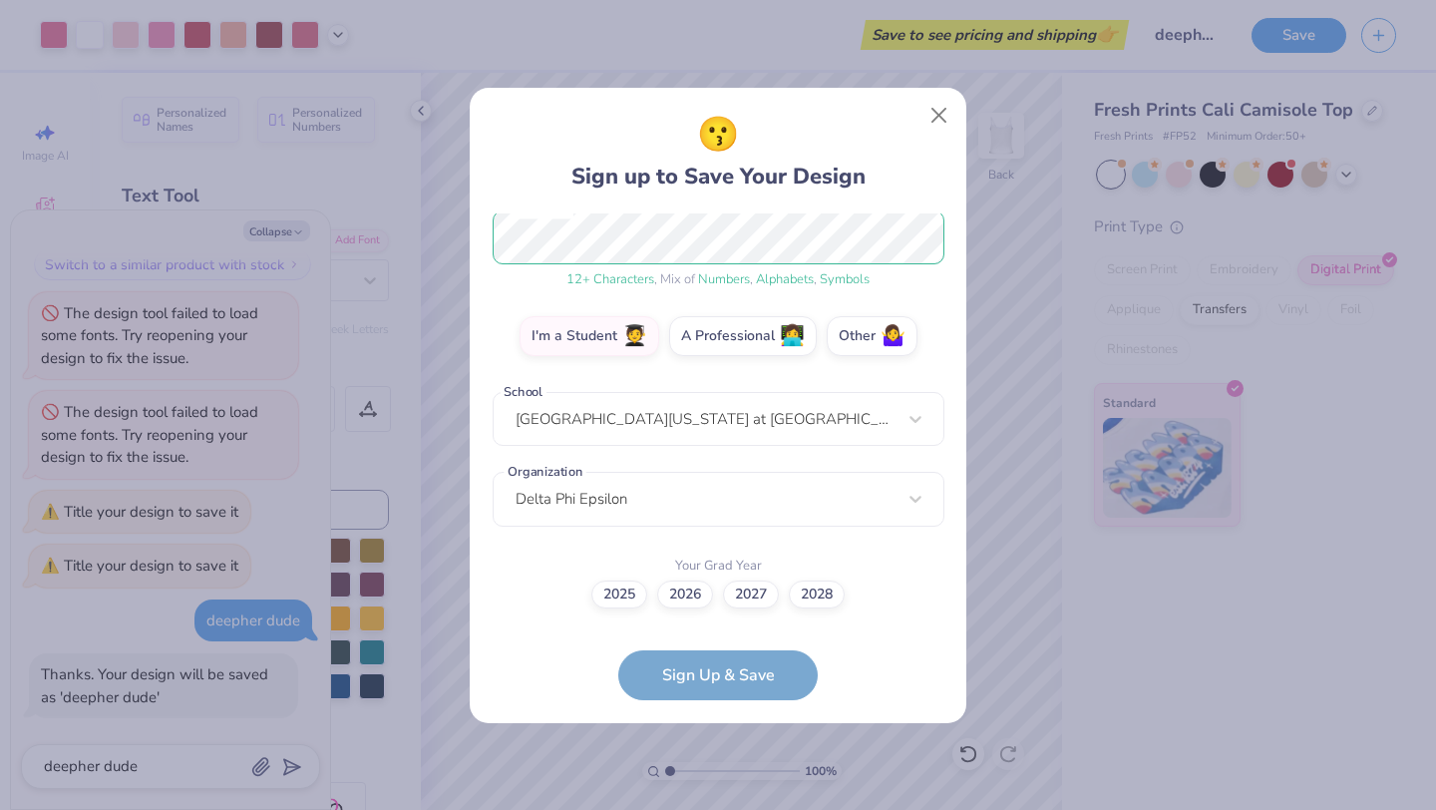
scroll to position [263, 0]
click at [753, 588] on label "2027" at bounding box center [751, 592] width 56 height 28
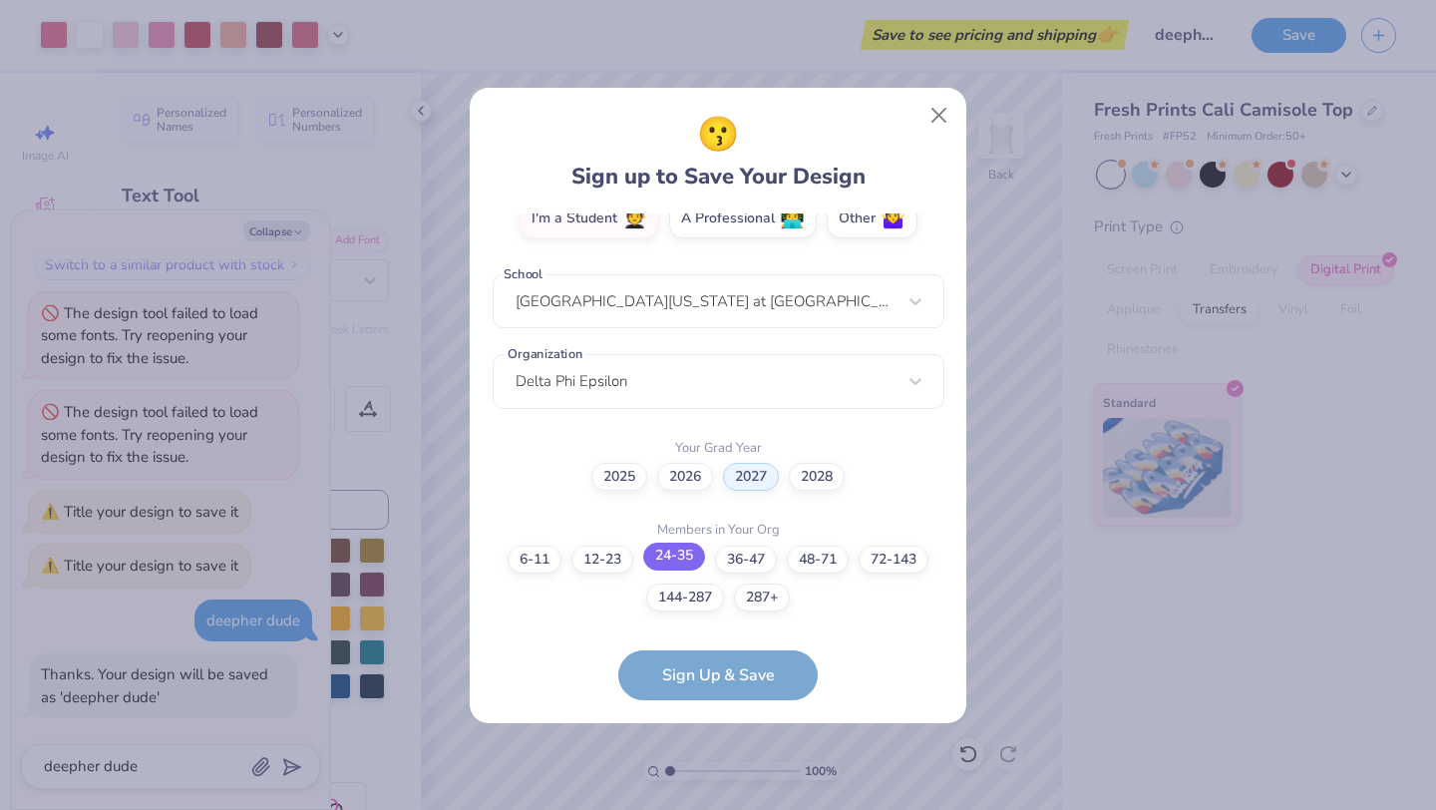
click at [698, 559] on label "24-35" at bounding box center [674, 557] width 62 height 28
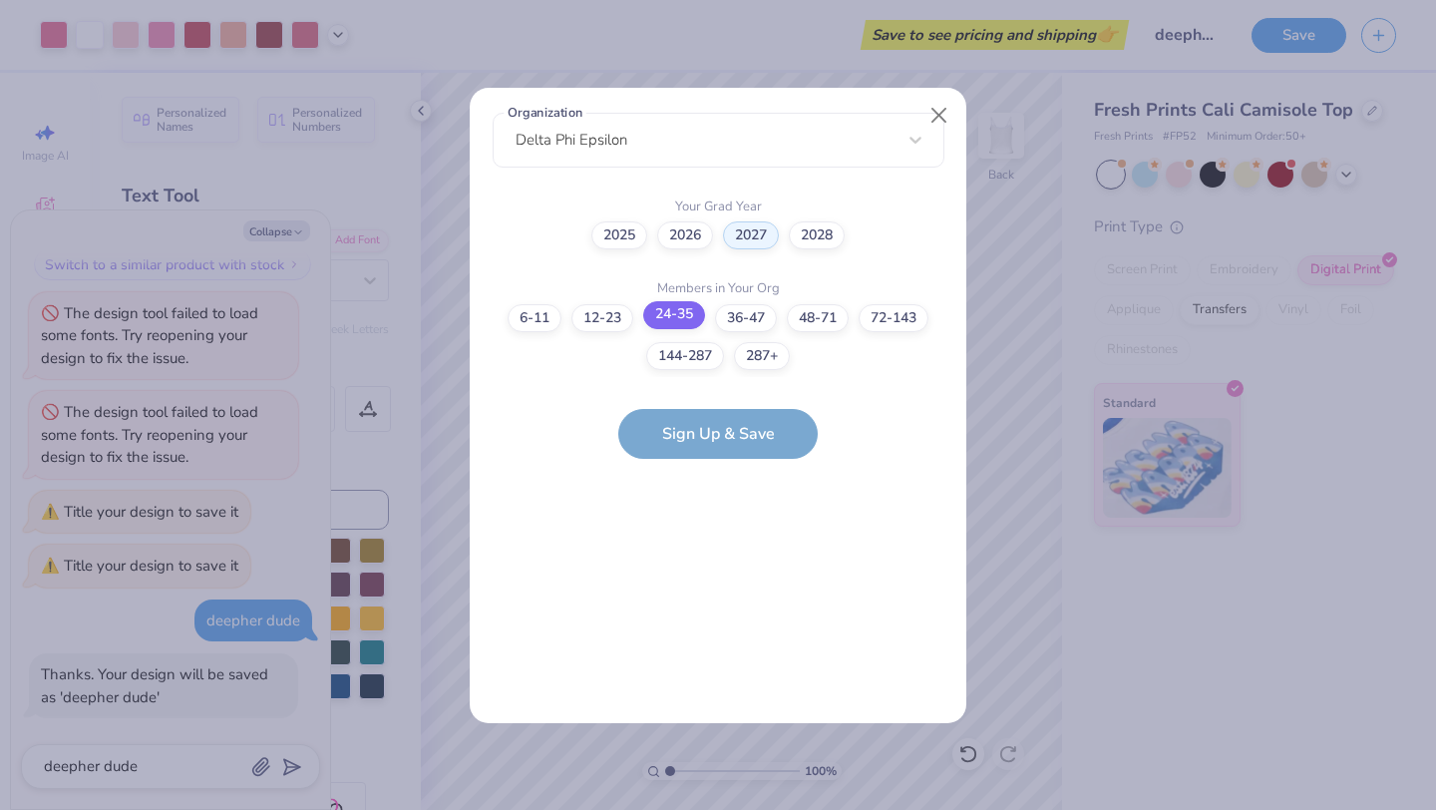
scroll to position [0, 0]
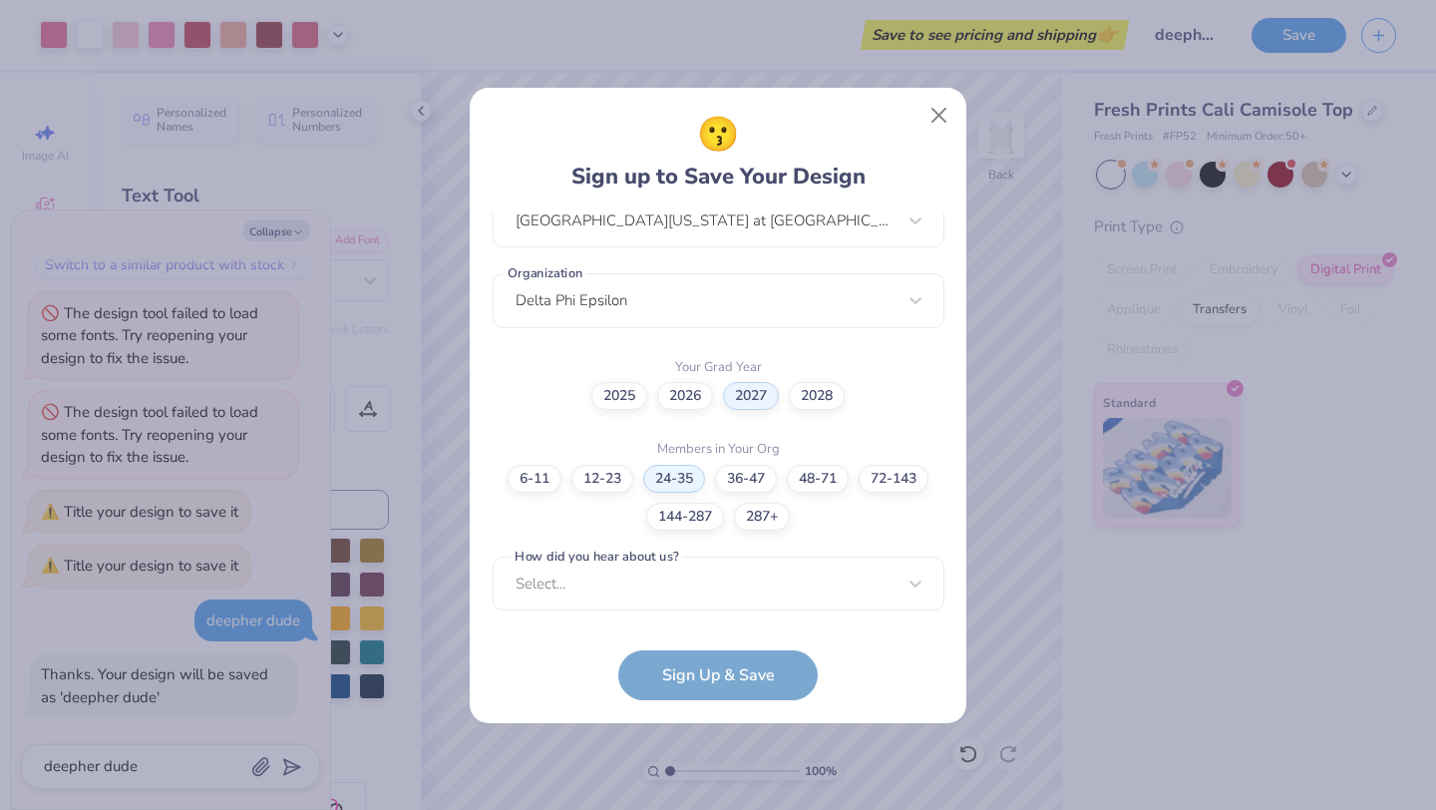
click at [702, 688] on form "[EMAIL_ADDRESS][DOMAIN_NAME] Email [PHONE_NUMBER] Phone [PERSON_NAME] Full Name…" at bounding box center [719, 456] width 452 height 487
click at [702, 585] on div "Select..." at bounding box center [719, 583] width 452 height 55
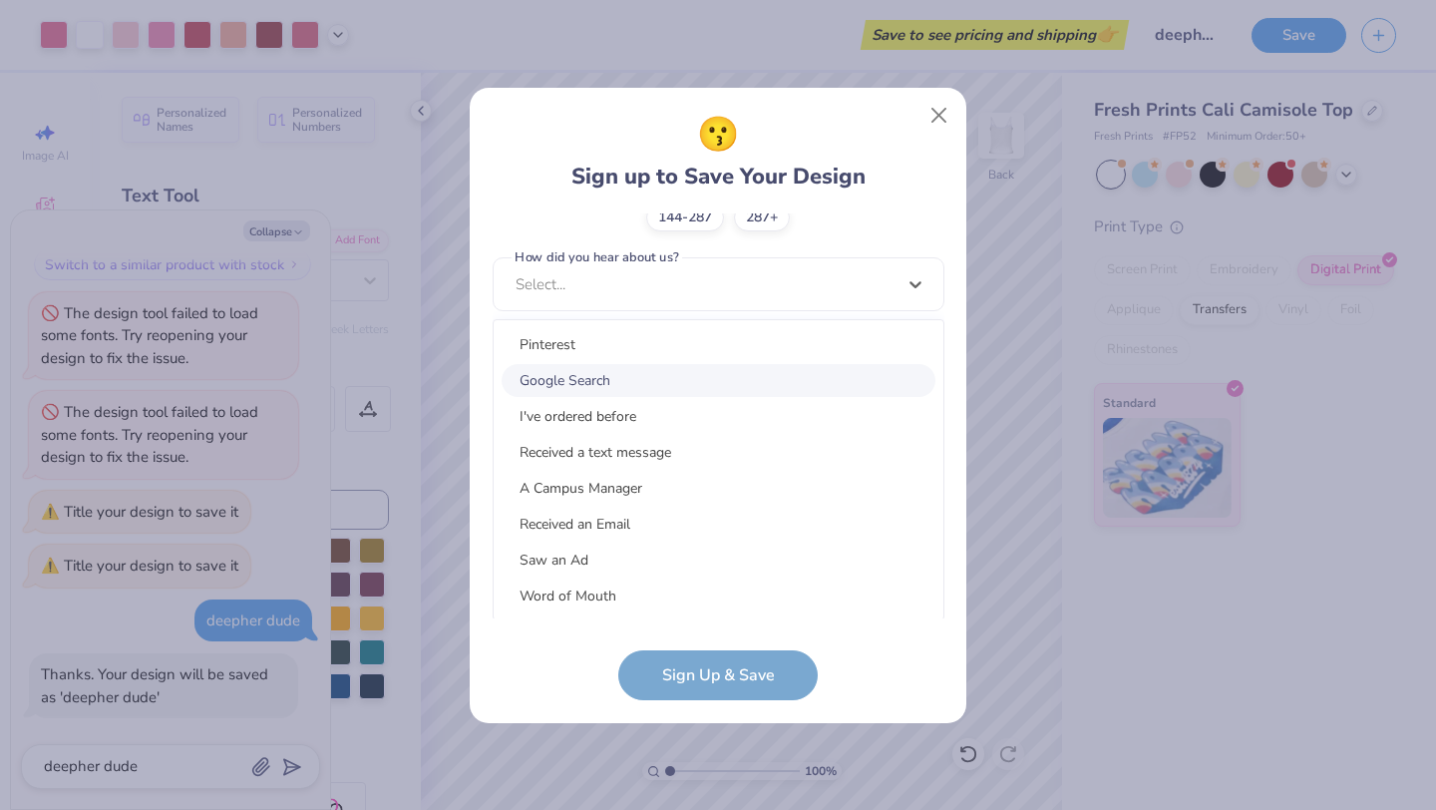
click at [739, 372] on div "Google Search" at bounding box center [719, 380] width 434 height 33
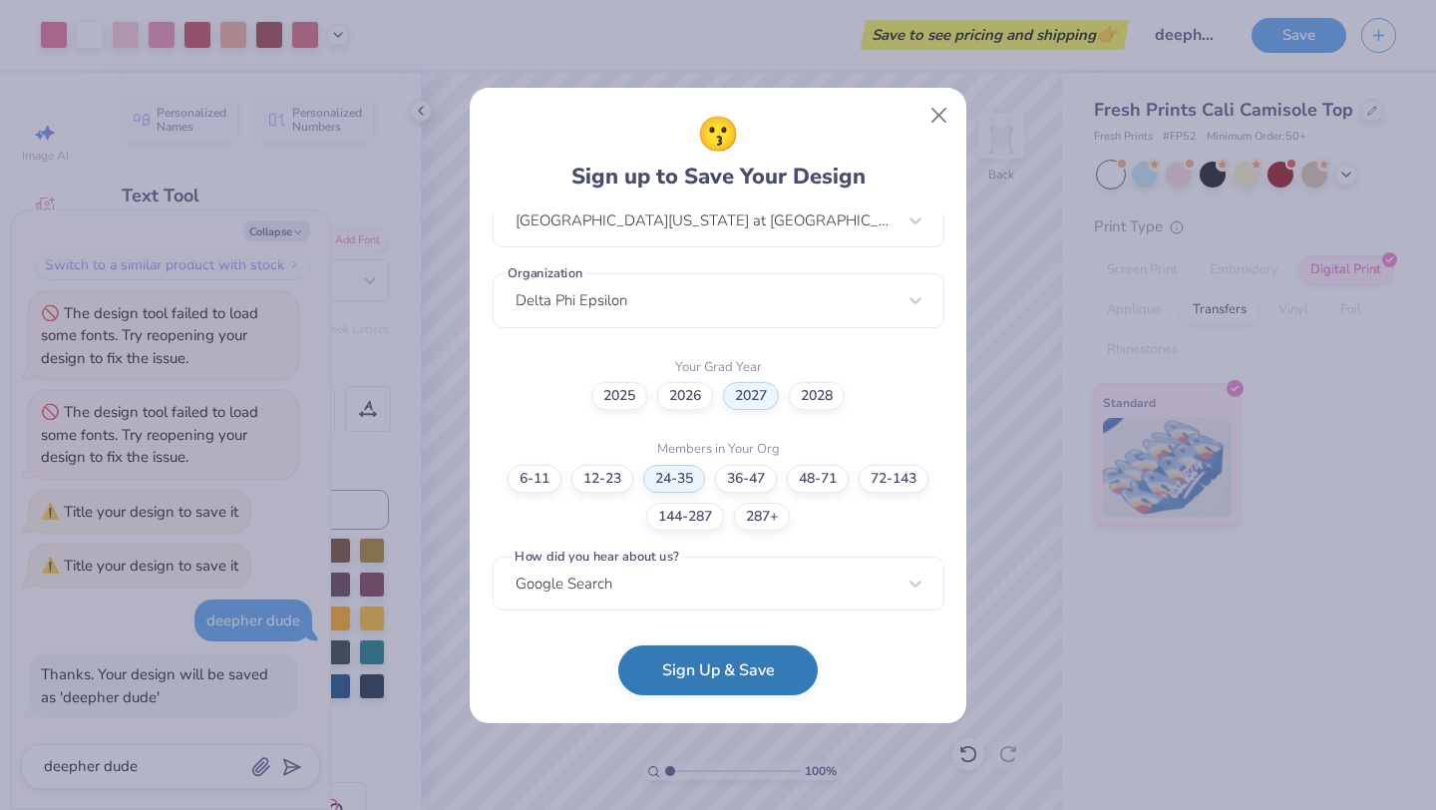
click at [727, 680] on button "Sign Up & Save" at bounding box center [717, 670] width 199 height 50
